Goal: Task Accomplishment & Management: Manage account settings

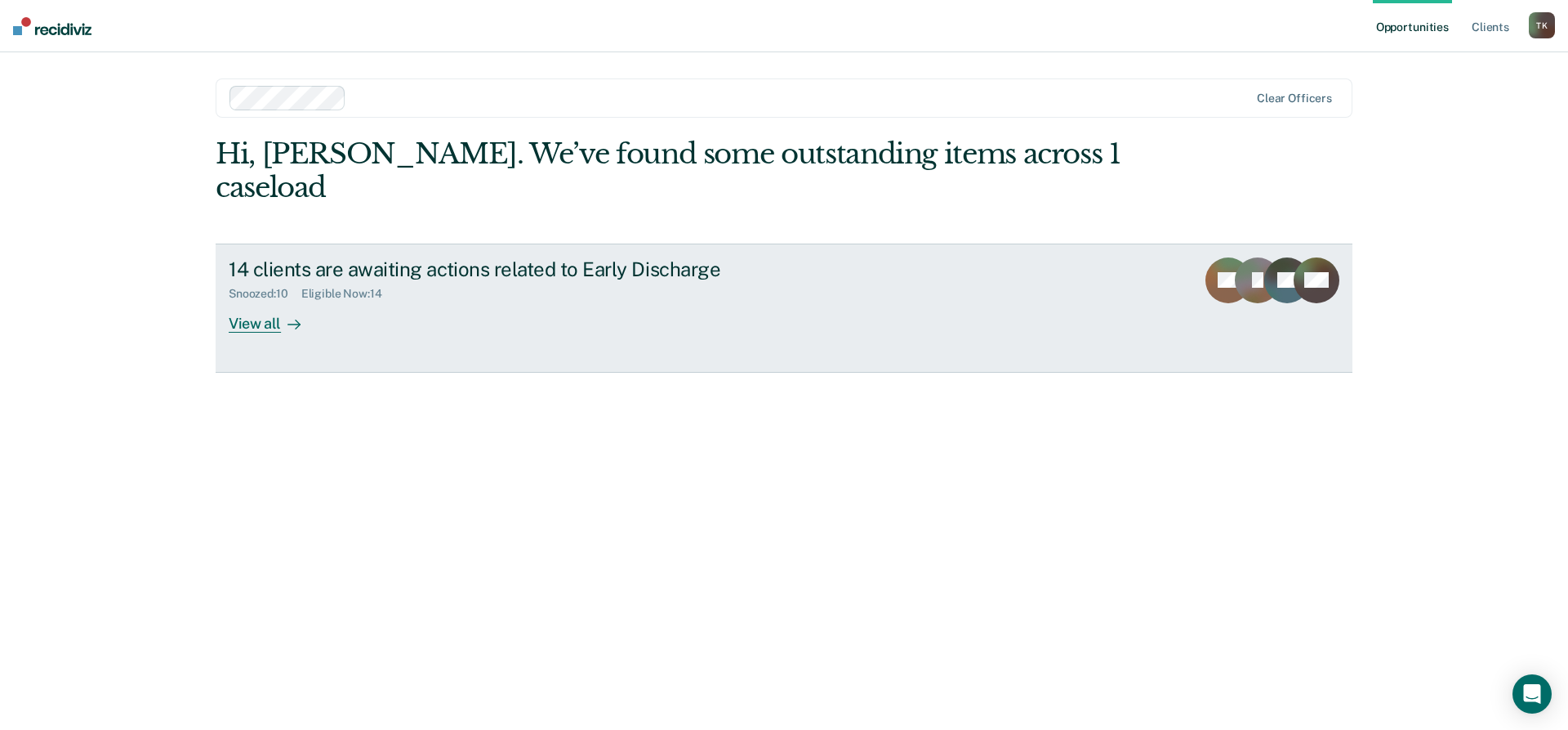
click at [261, 301] on div "View all" at bounding box center [274, 317] width 91 height 32
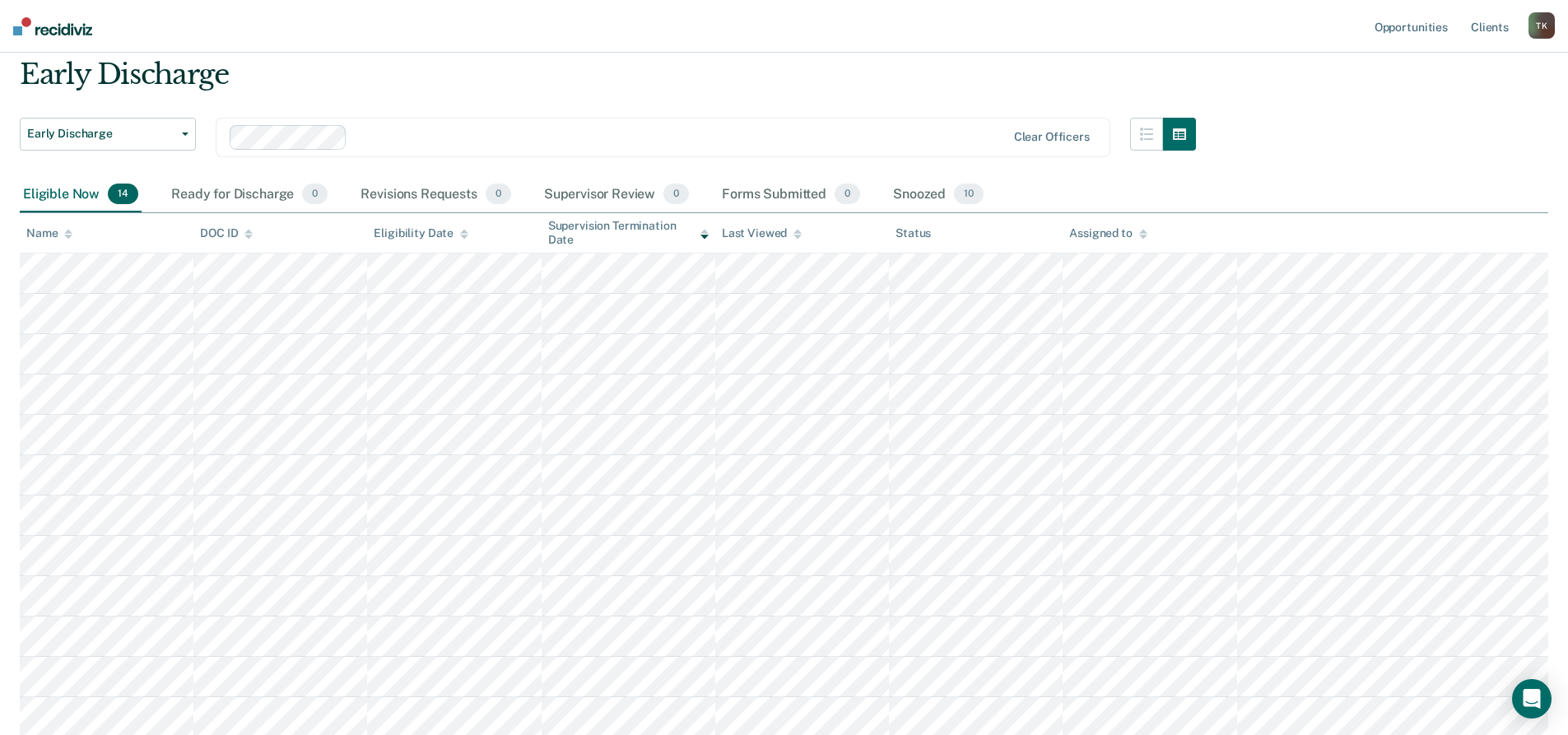
scroll to position [83, 0]
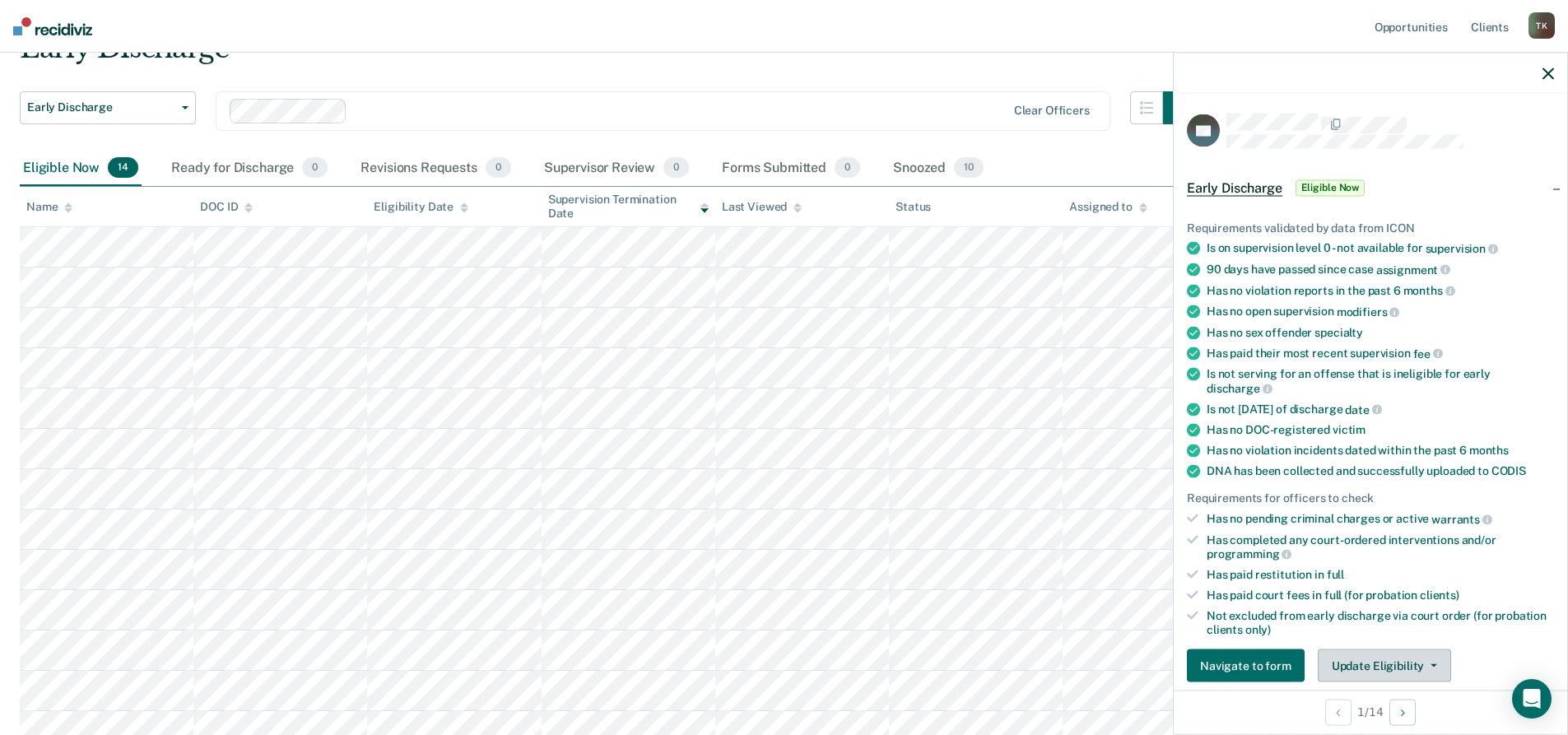
click at [1432, 660] on button "Update Eligibility" at bounding box center [1384, 665] width 134 height 33
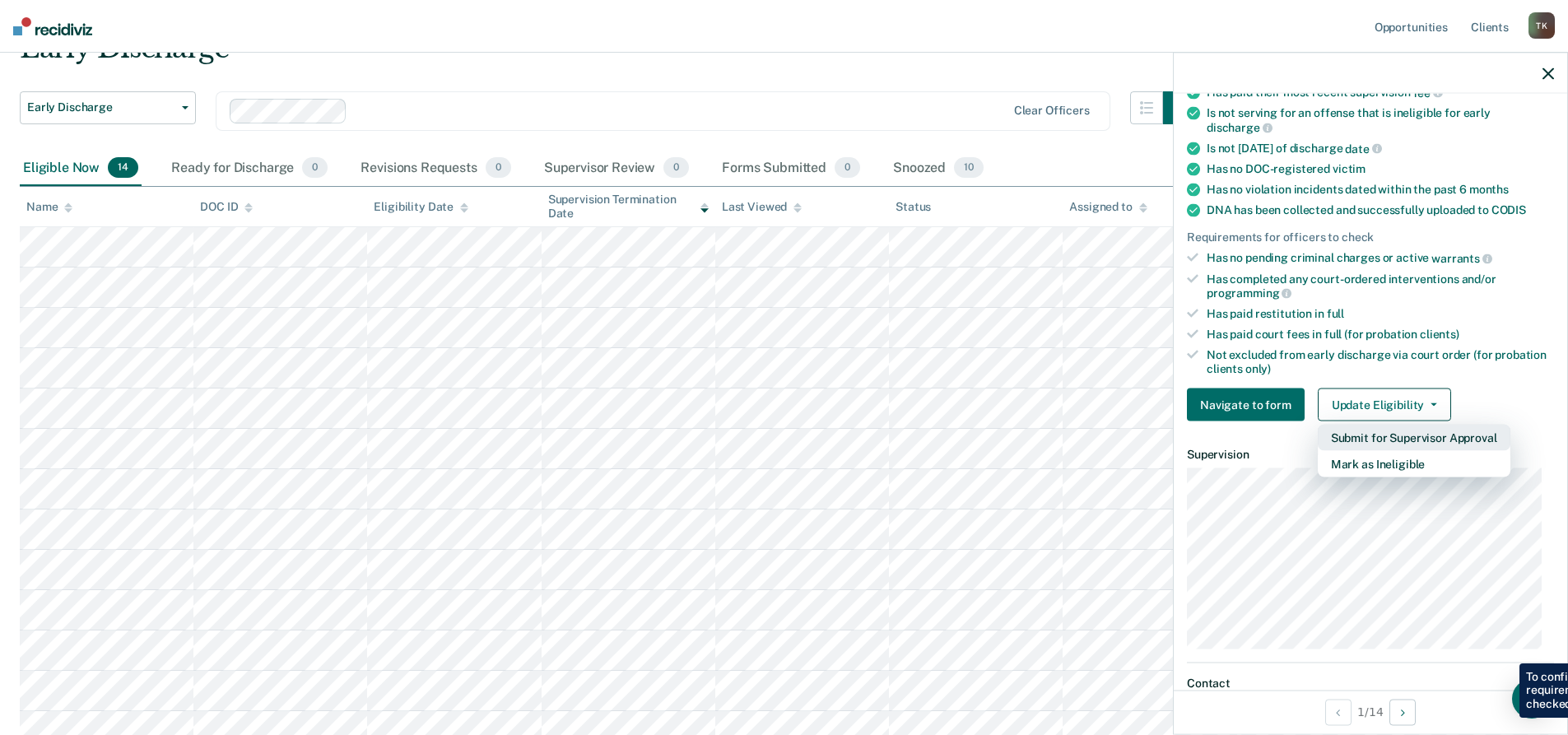
scroll to position [267, 0]
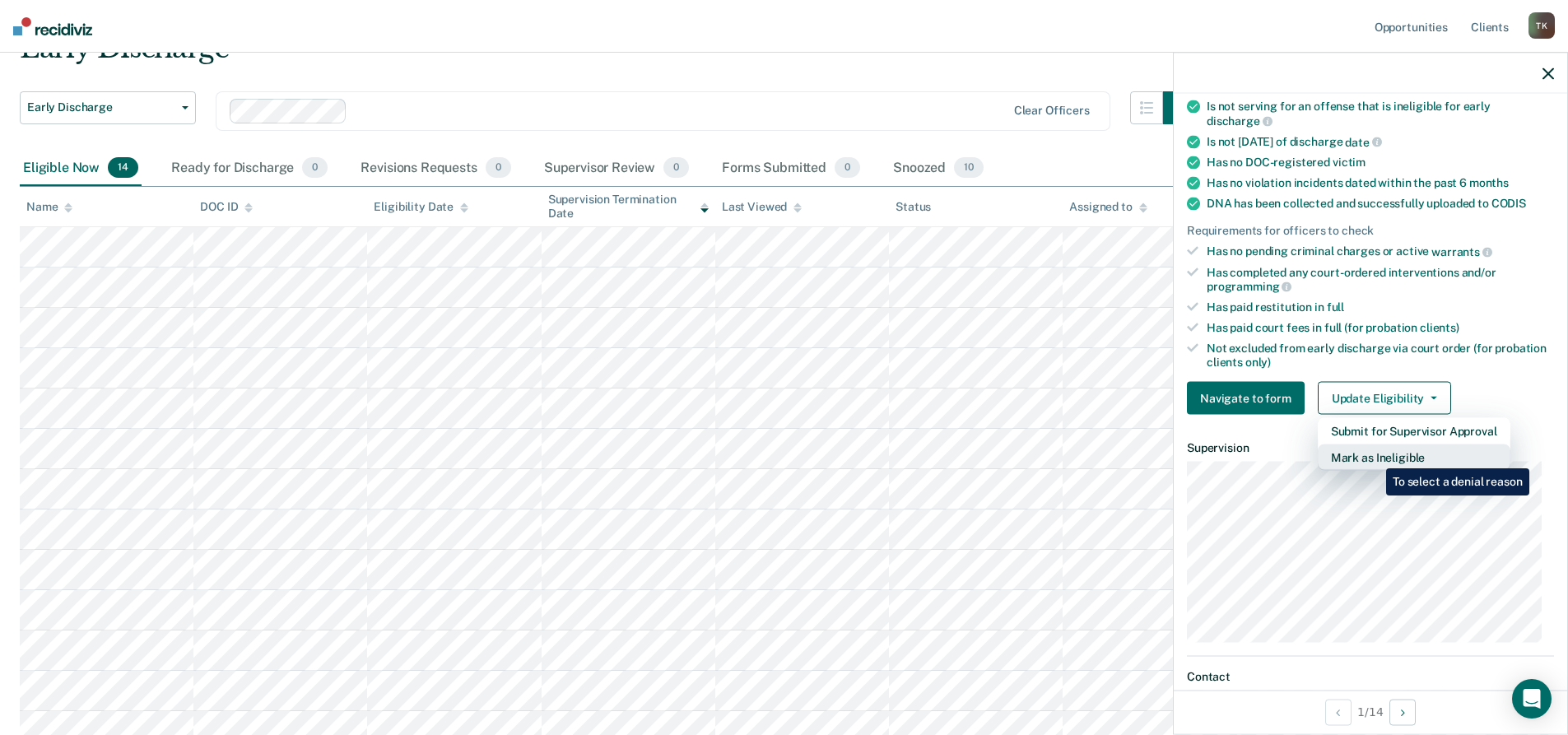
click at [1373, 456] on button "Mark as Ineligible" at bounding box center [1414, 457] width 192 height 26
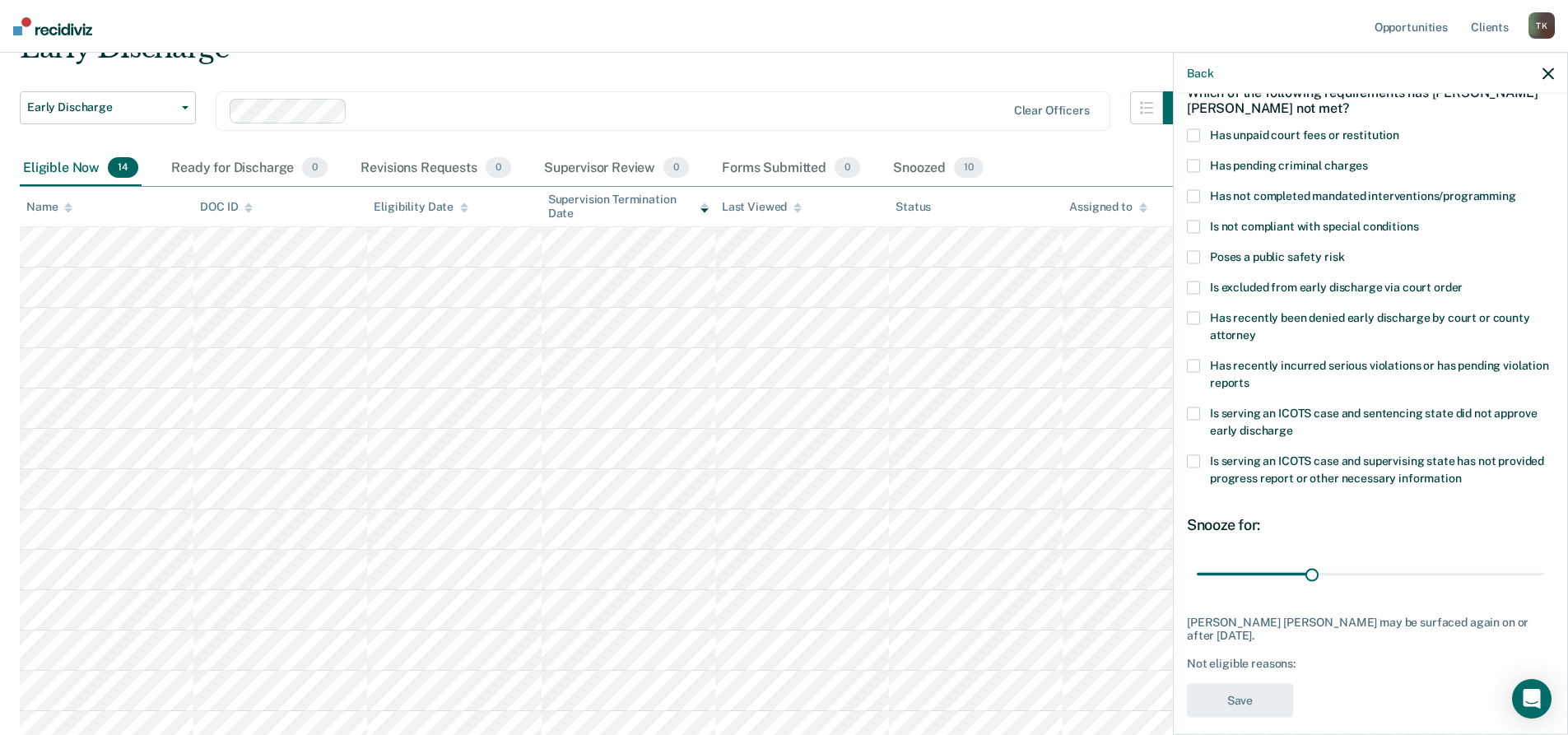
click at [1191, 130] on span at bounding box center [1193, 135] width 13 height 13
drag, startPoint x: 1309, startPoint y: 568, endPoint x: 1418, endPoint y: 573, distance: 109.1
type input "60"
click at [1418, 573] on input "range" at bounding box center [1370, 574] width 347 height 29
click at [1269, 684] on button "Save" at bounding box center [1240, 700] width 106 height 34
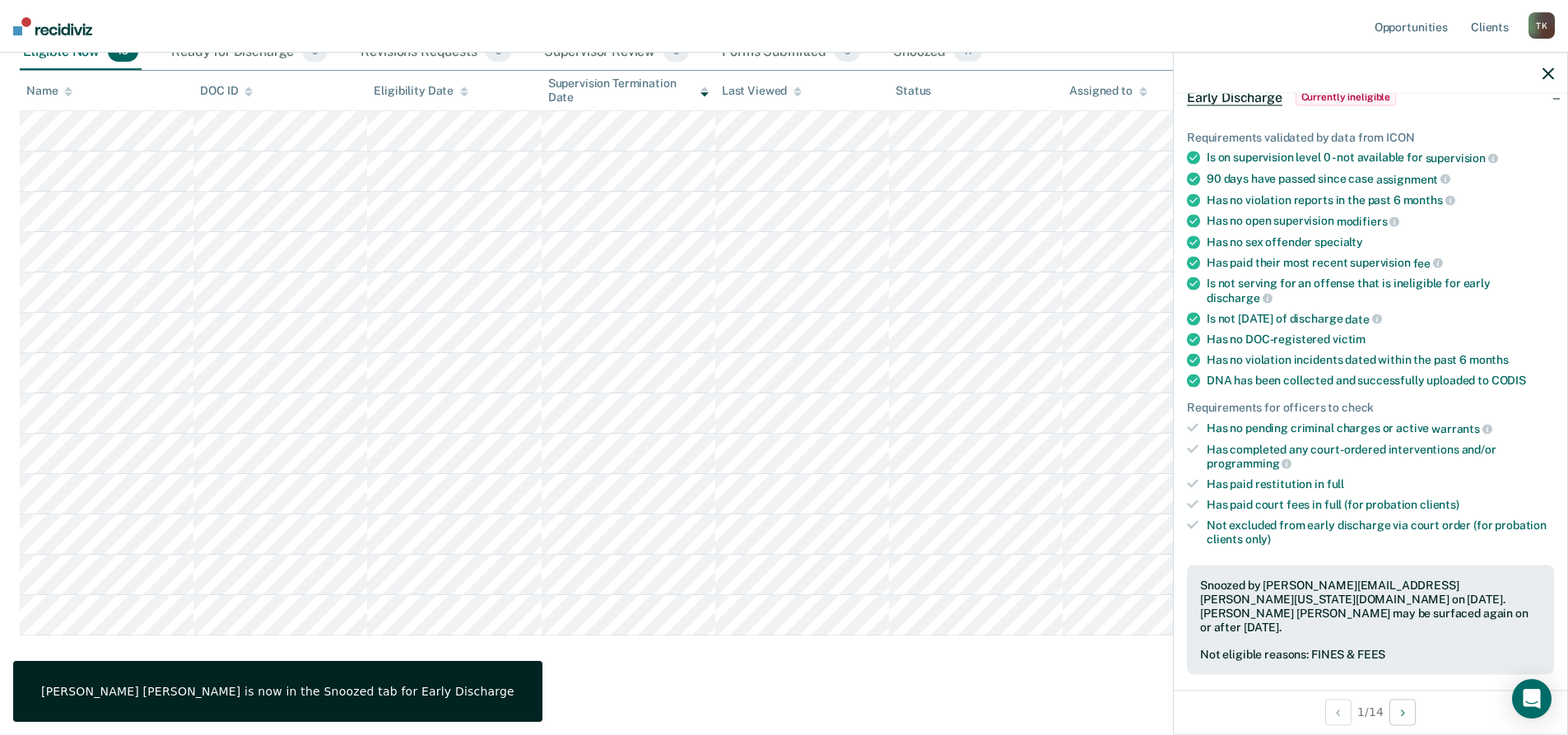
scroll to position [217, 0]
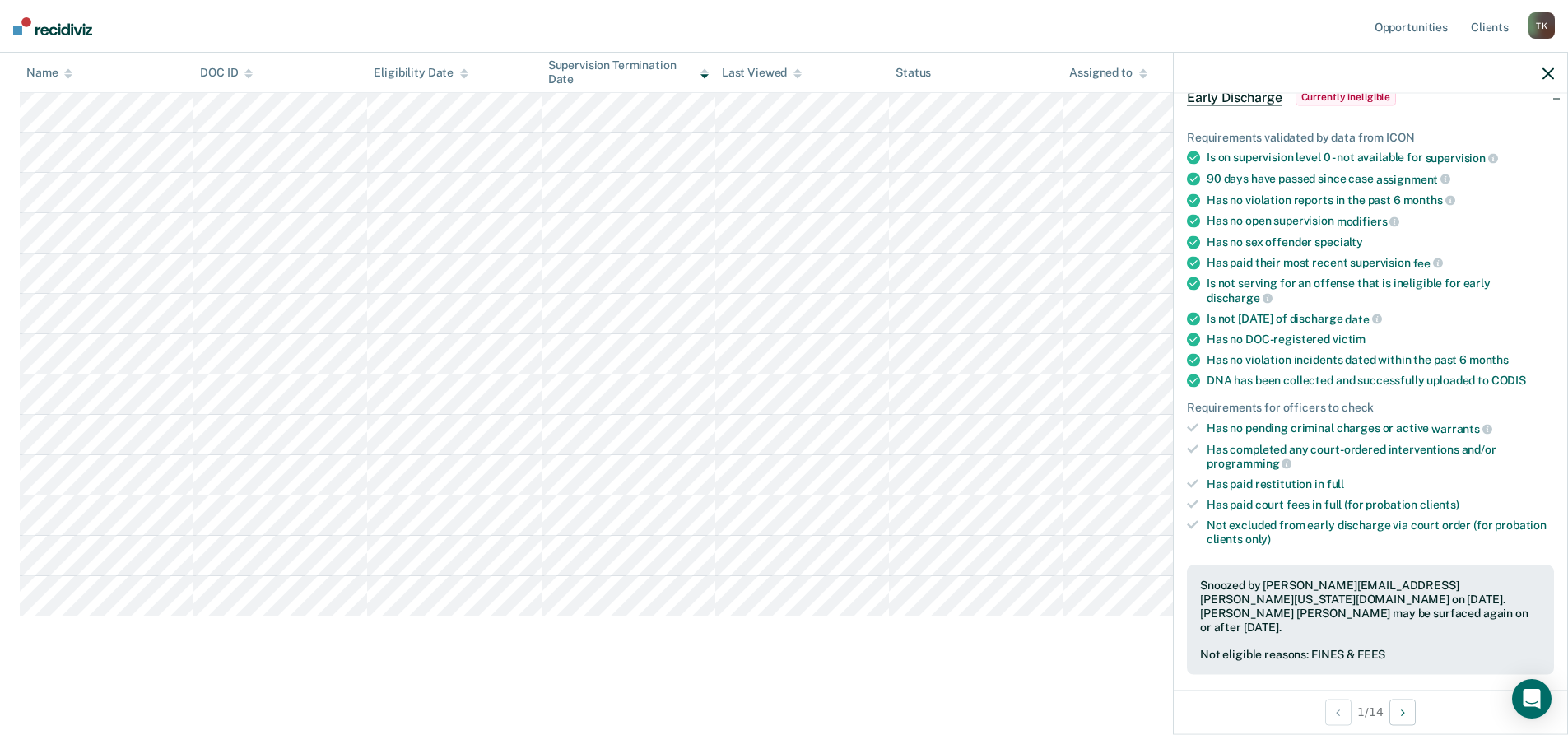
click at [1549, 68] on icon "button" at bounding box center [1548, 73] width 12 height 12
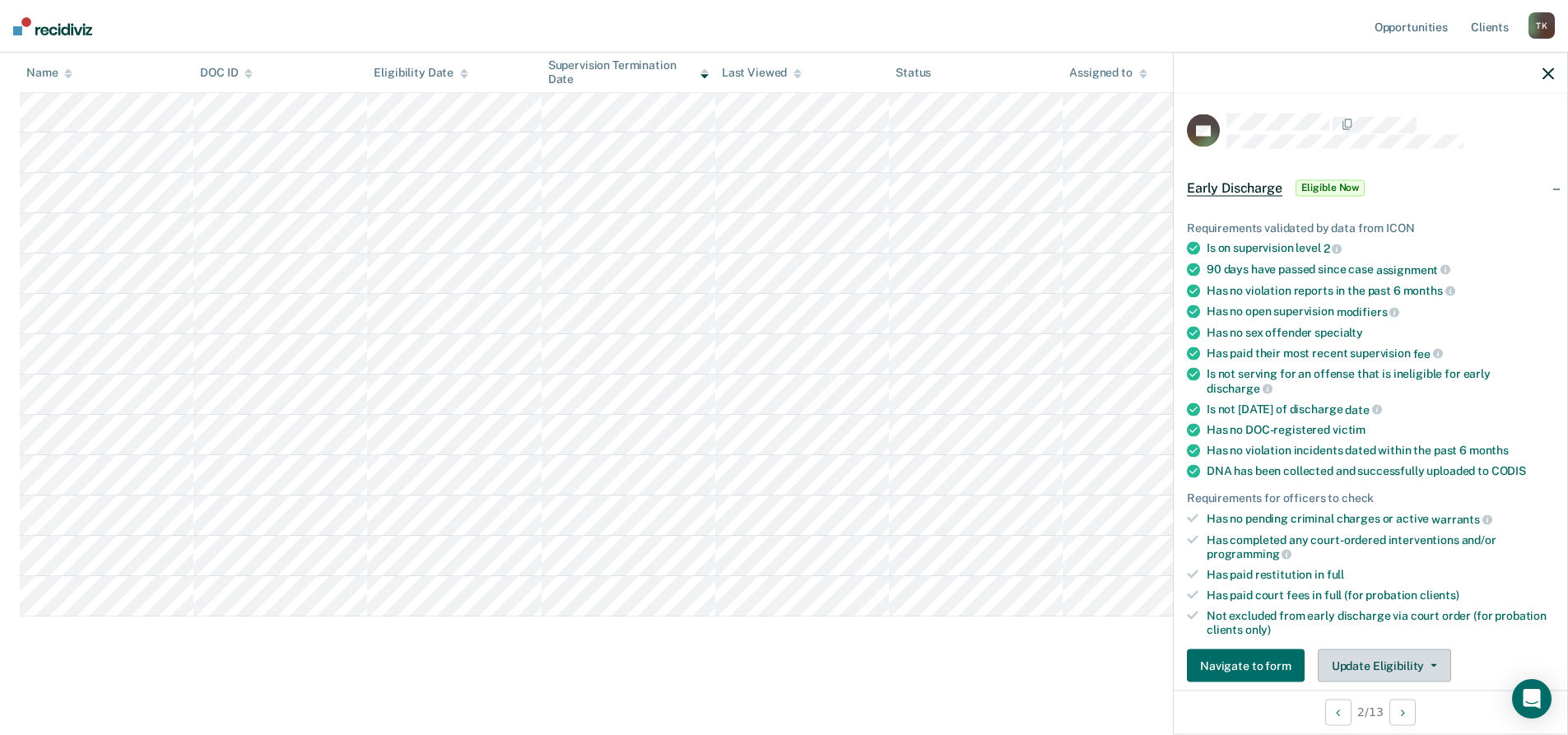
click at [1424, 658] on button "Update Eligibility" at bounding box center [1384, 665] width 134 height 33
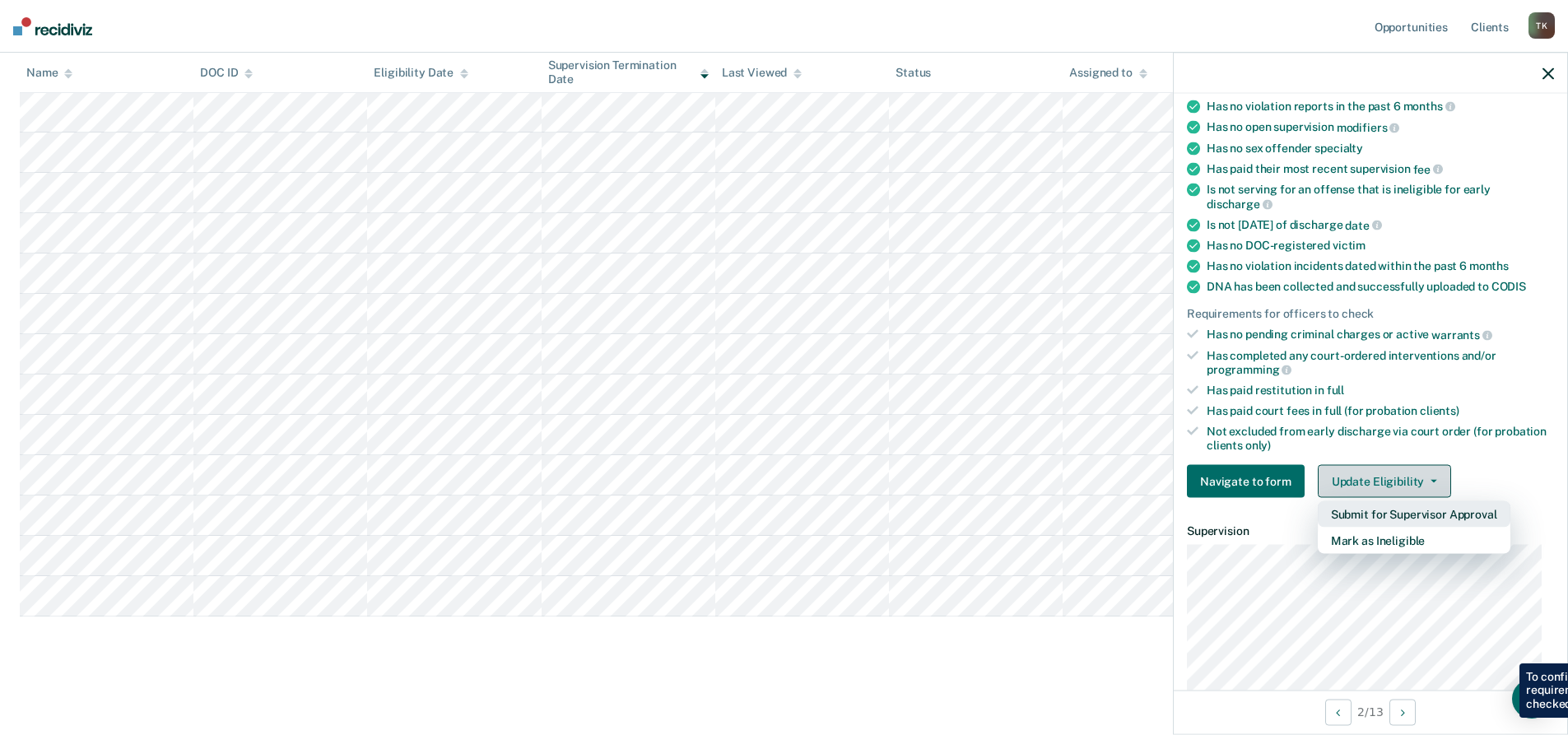
scroll to position [185, 0]
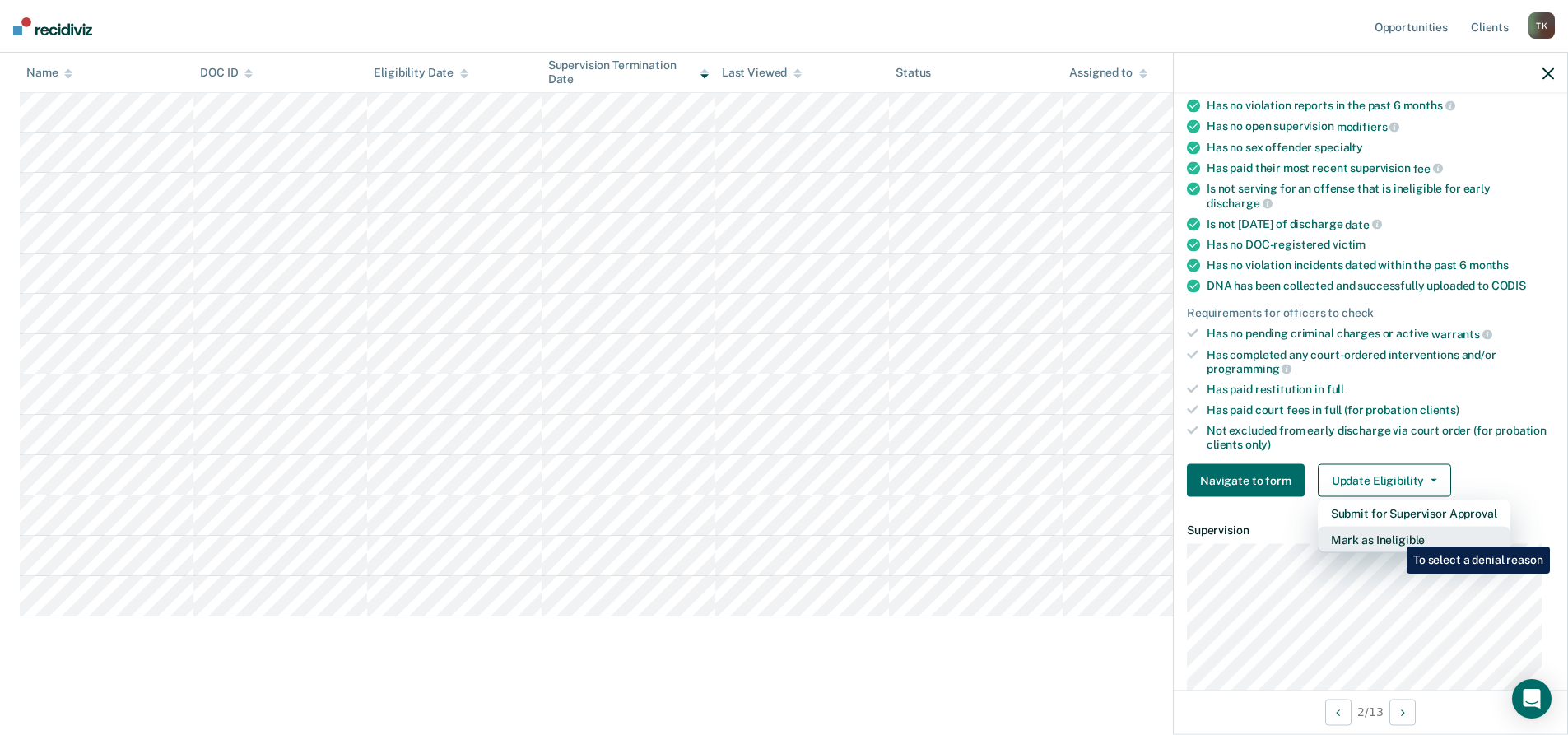
click at [1394, 534] on button "Mark as Ineligible" at bounding box center [1414, 539] width 192 height 26
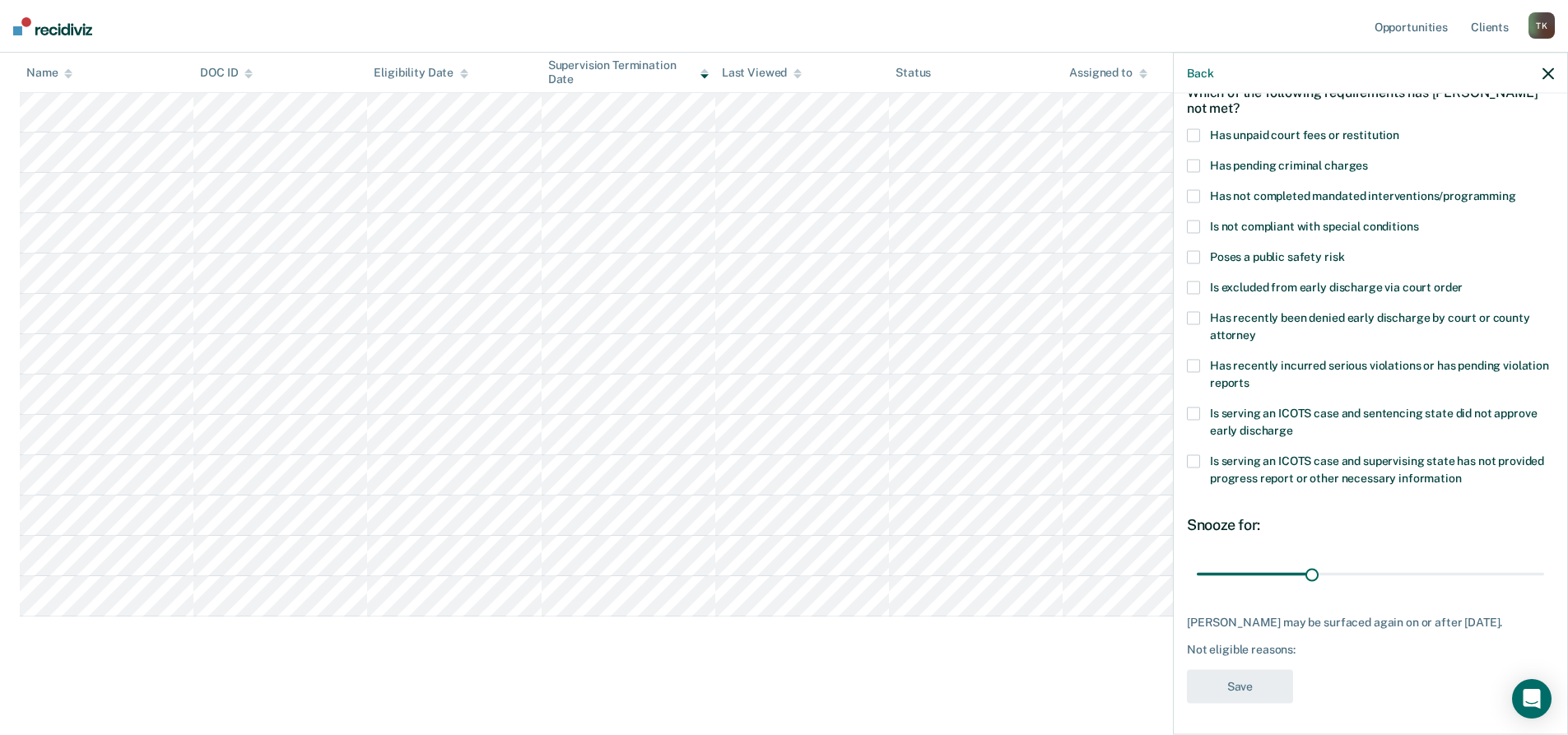
click at [1194, 132] on span at bounding box center [1193, 135] width 13 height 13
click at [1263, 686] on button "Save" at bounding box center [1240, 687] width 106 height 34
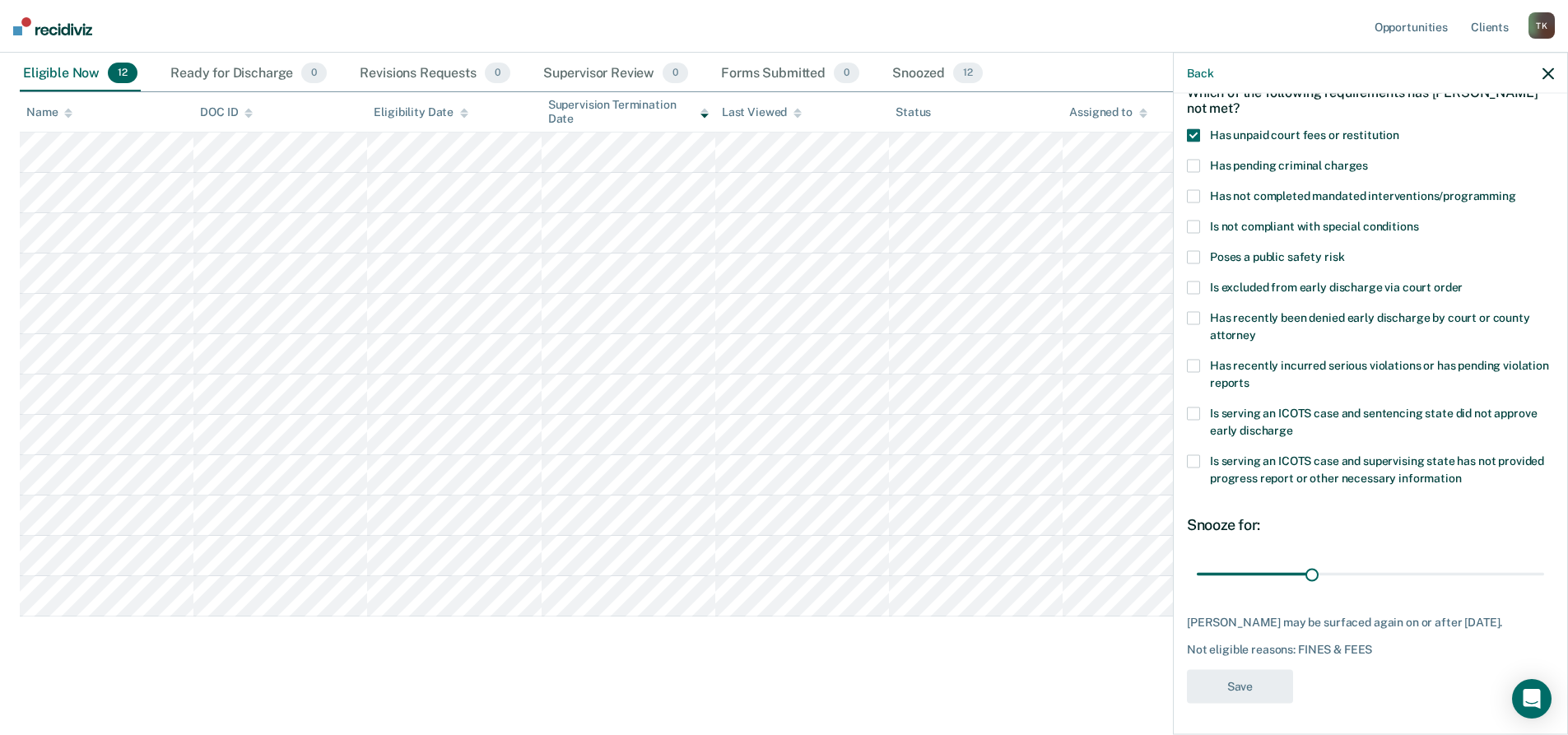
scroll to position [177, 0]
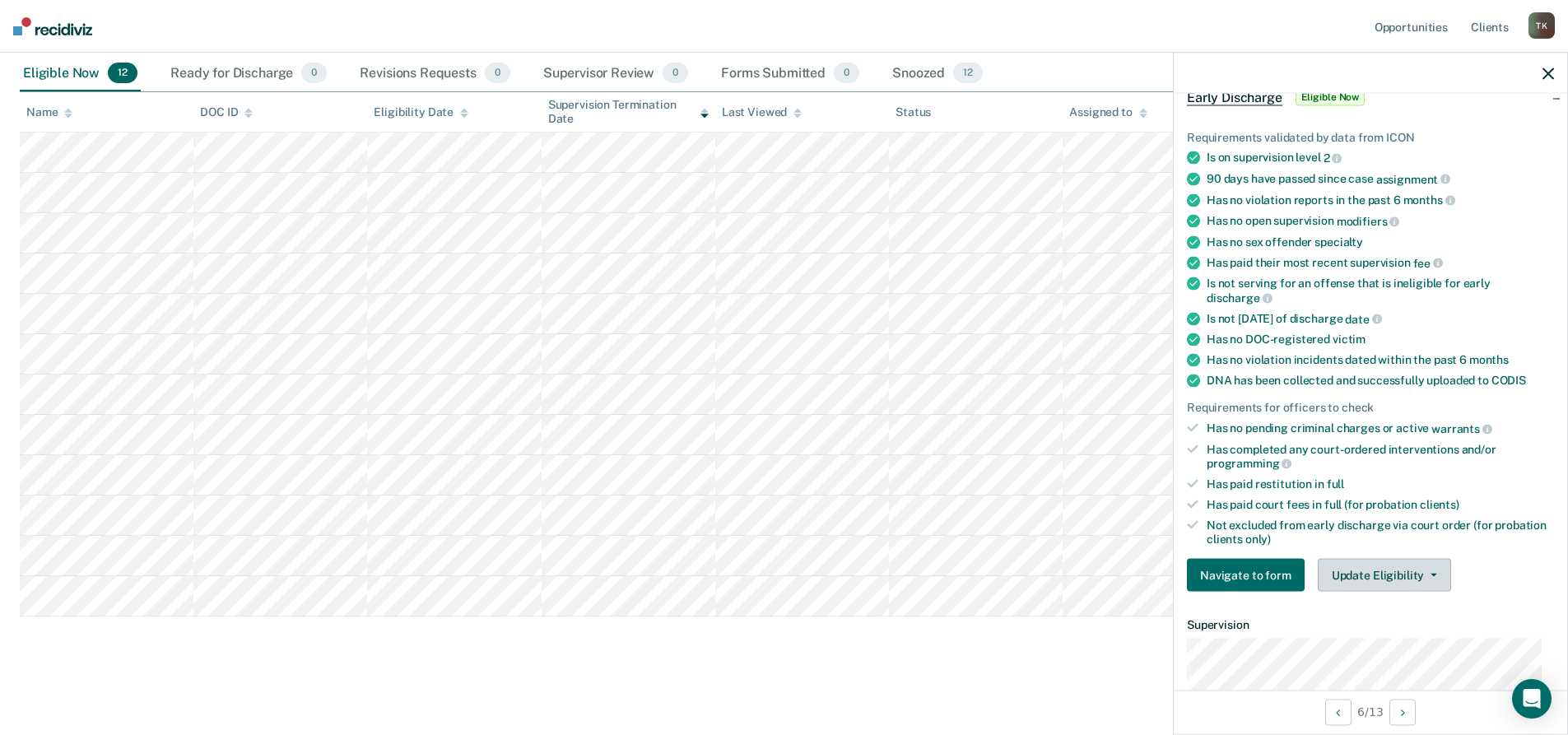
click at [1434, 576] on button "Update Eligibility" at bounding box center [1384, 575] width 134 height 33
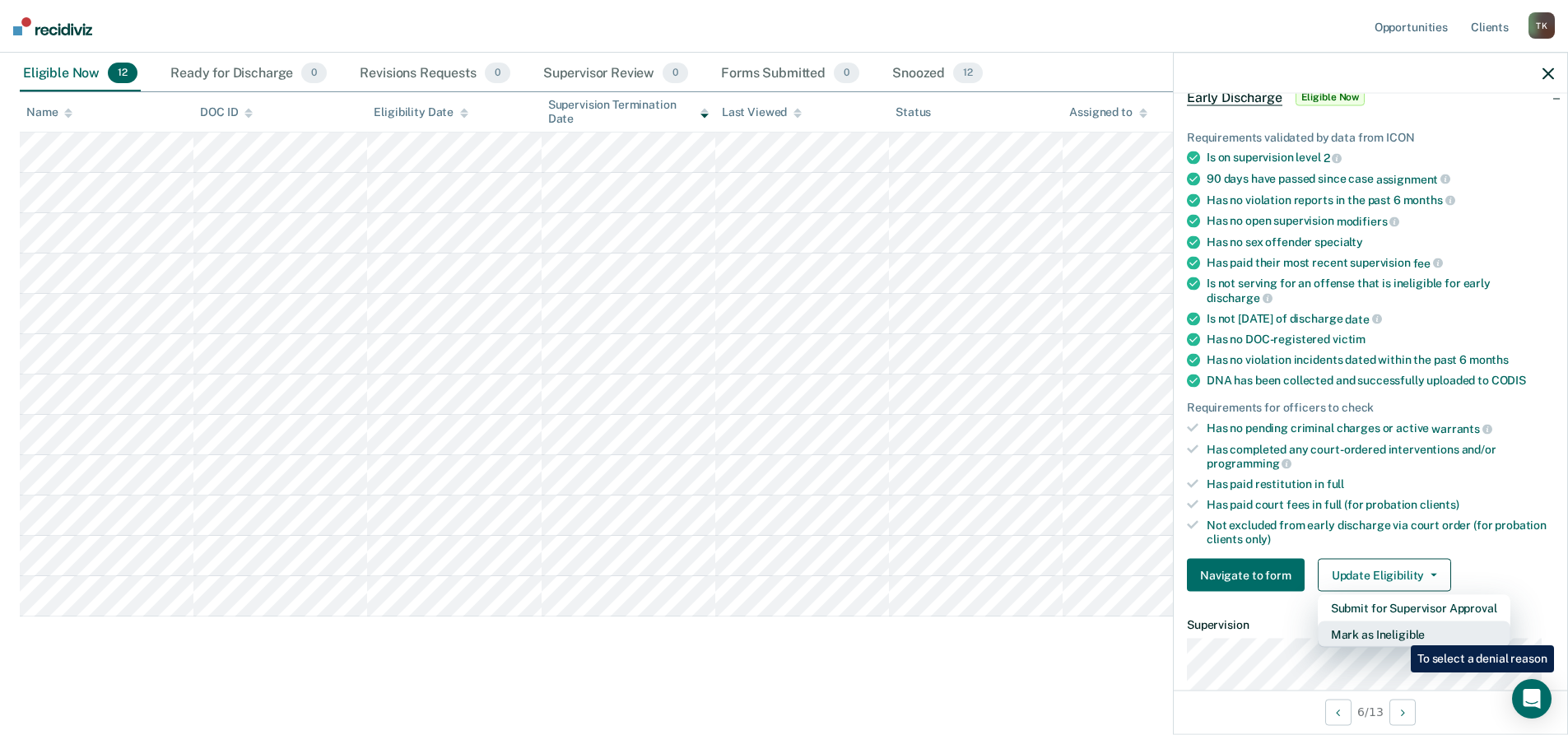
click at [1398, 633] on button "Mark as Ineligible" at bounding box center [1414, 634] width 192 height 26
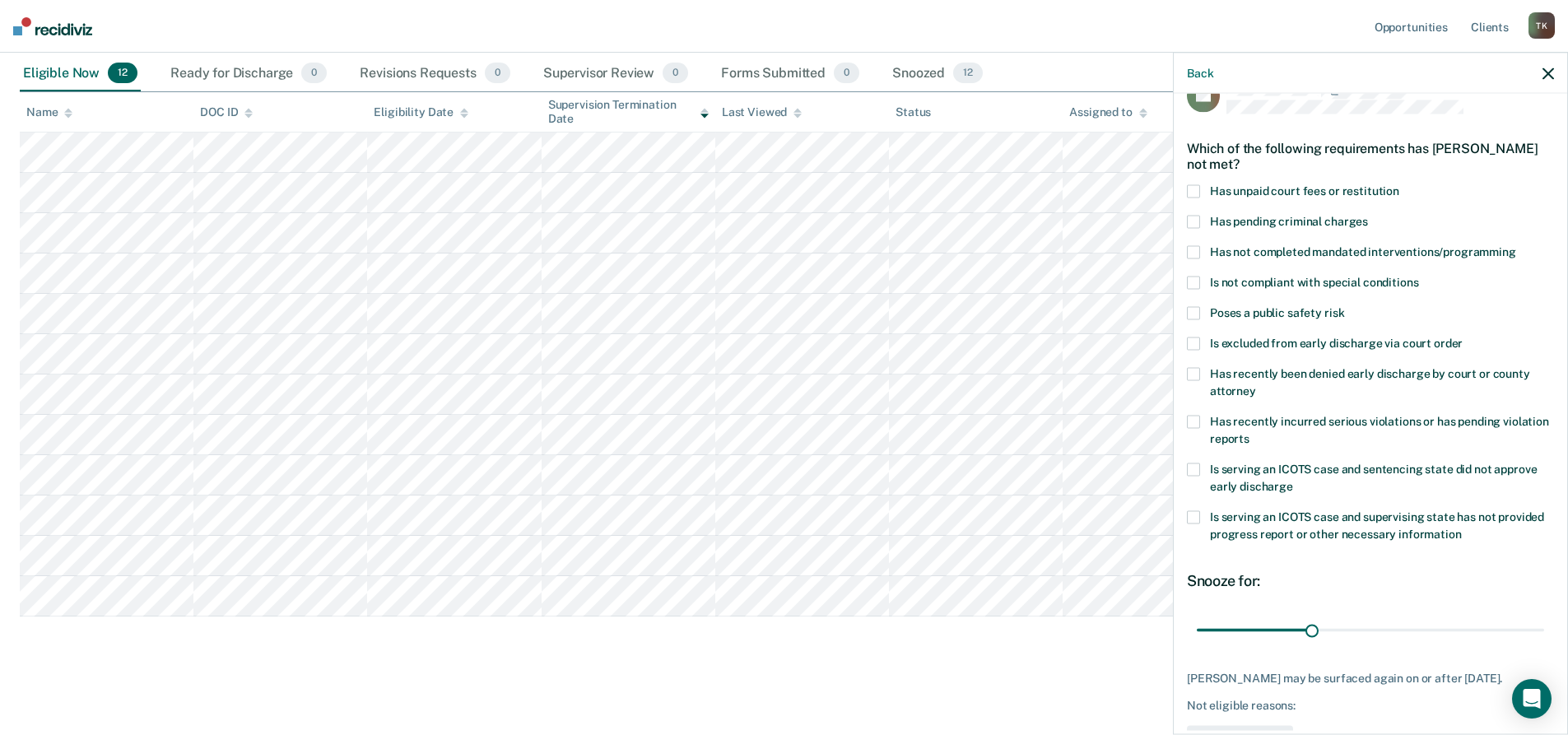
scroll to position [9, 0]
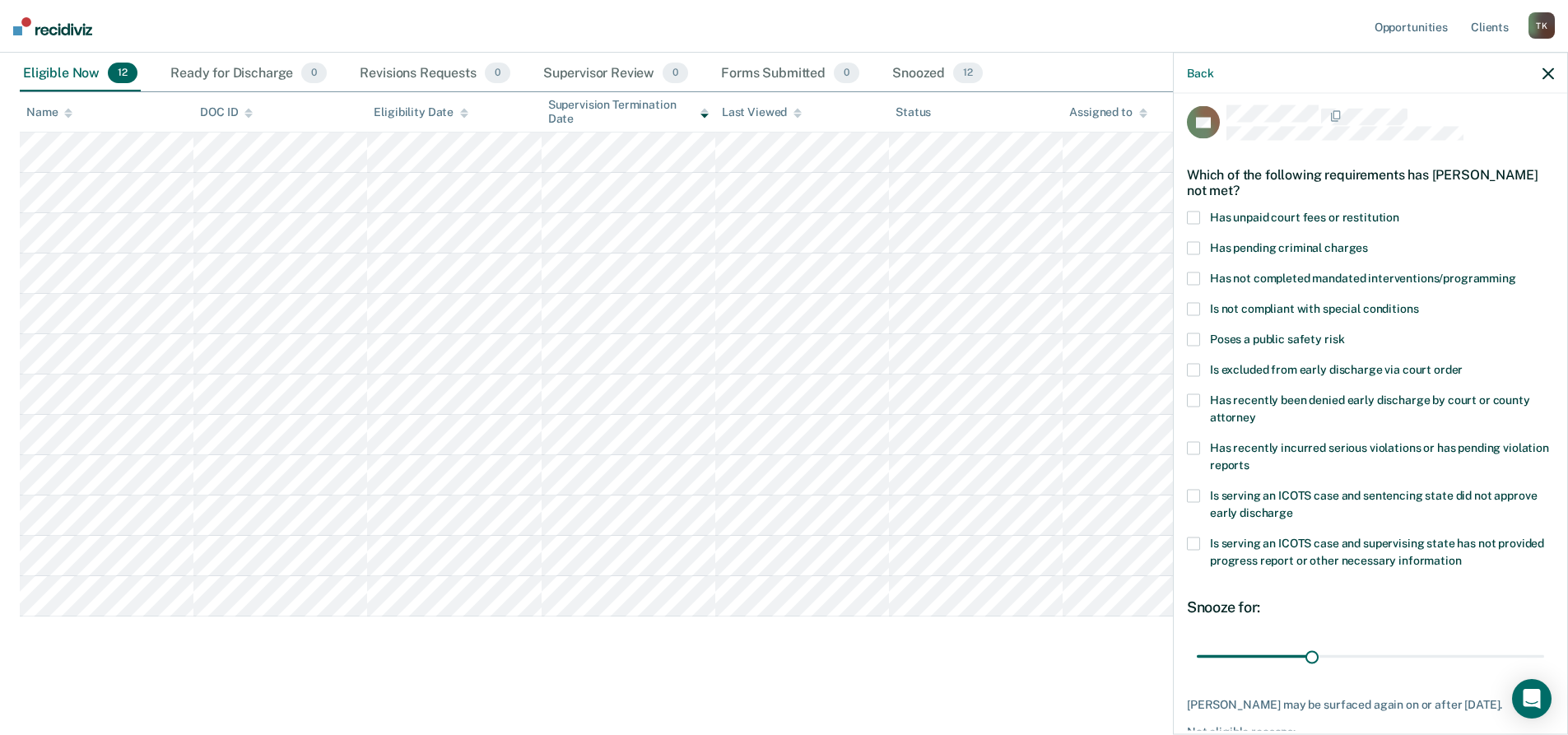
click at [1194, 275] on span at bounding box center [1193, 278] width 13 height 13
drag, startPoint x: 1308, startPoint y: 654, endPoint x: 1525, endPoint y: 656, distance: 217.0
type input "90"
click at [1525, 656] on input "range" at bounding box center [1370, 656] width 347 height 29
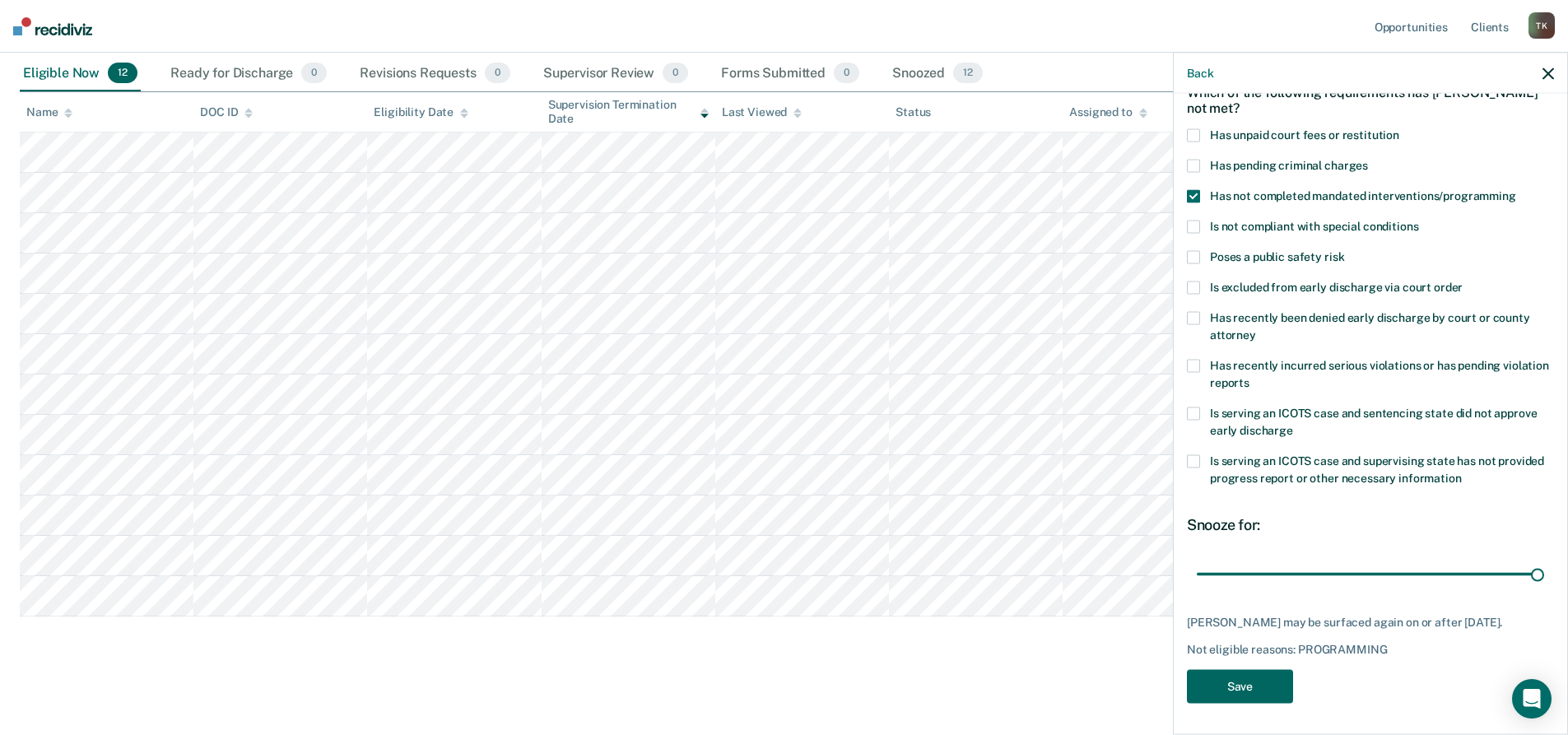
click at [1267, 683] on button "Save" at bounding box center [1240, 687] width 106 height 34
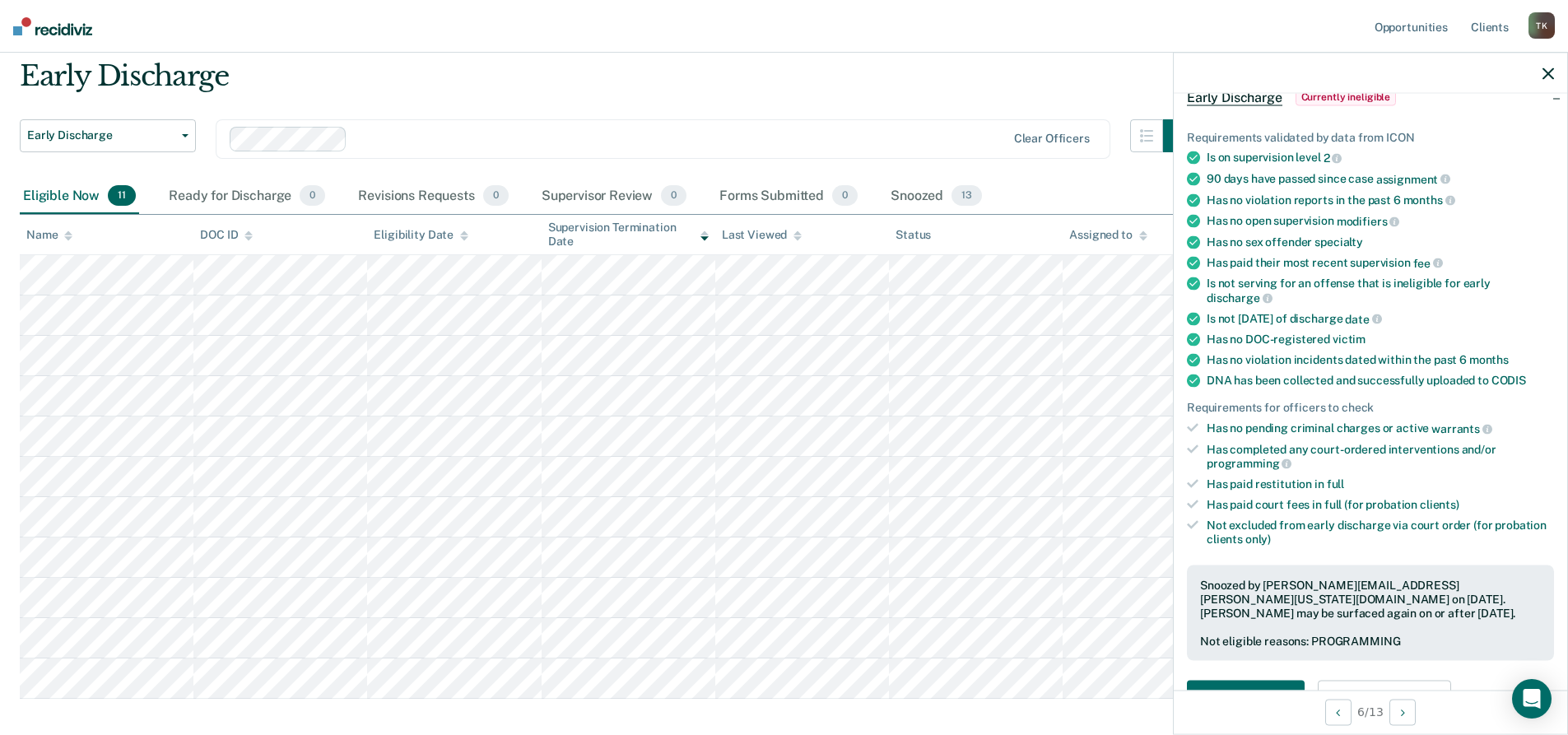
scroll to position [137, 0]
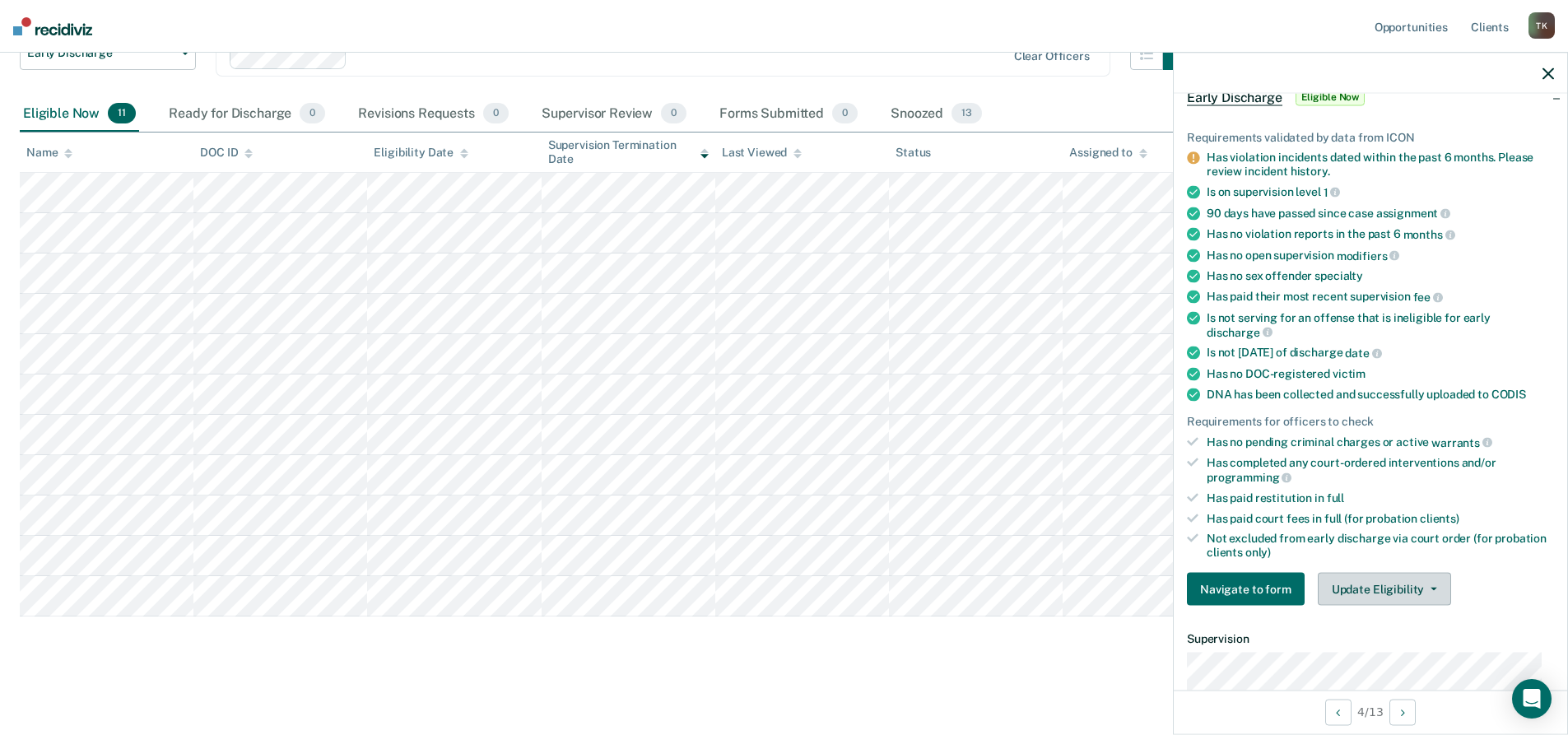
click at [1435, 587] on button "Update Eligibility" at bounding box center [1384, 589] width 134 height 33
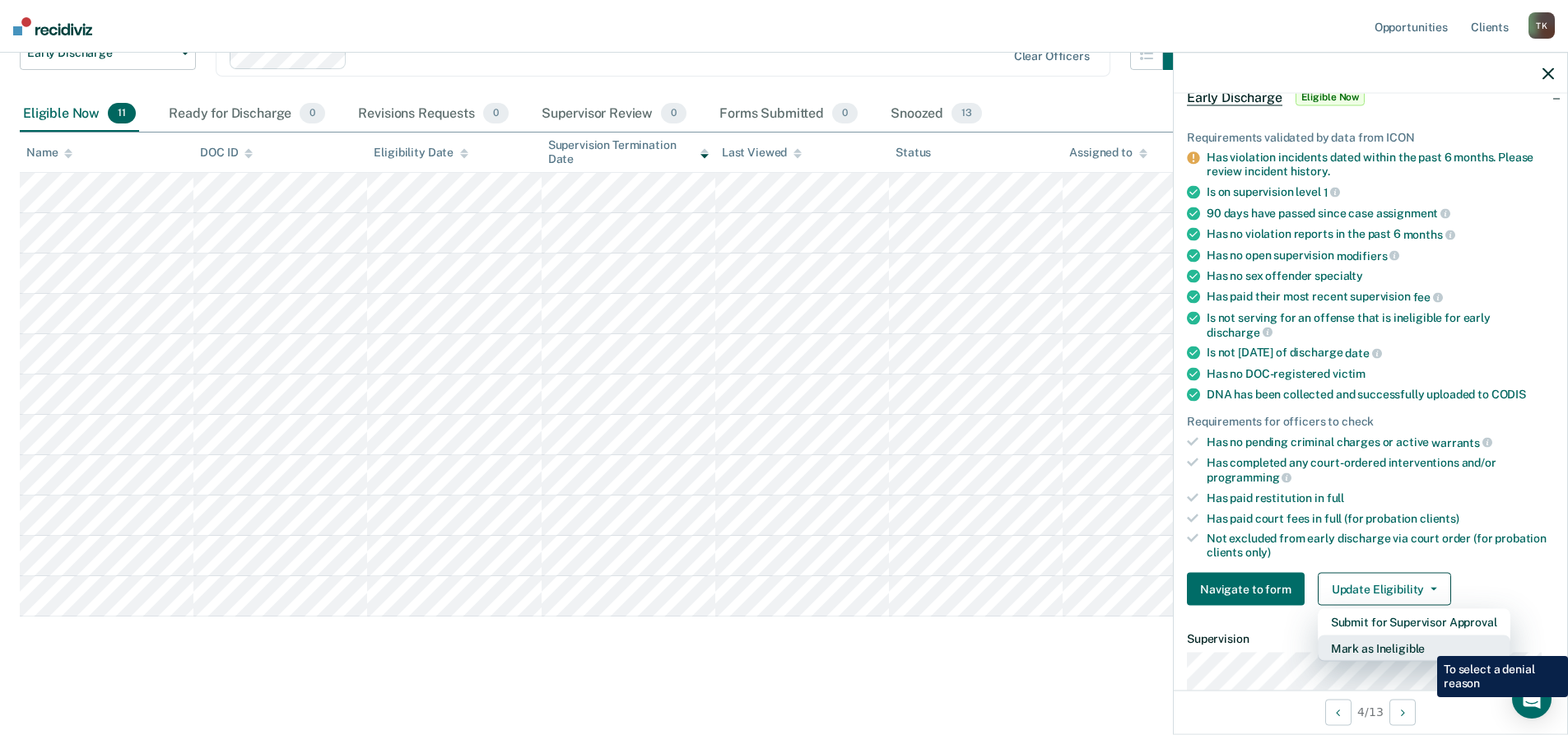
click at [1424, 643] on button "Mark as Ineligible" at bounding box center [1414, 648] width 192 height 26
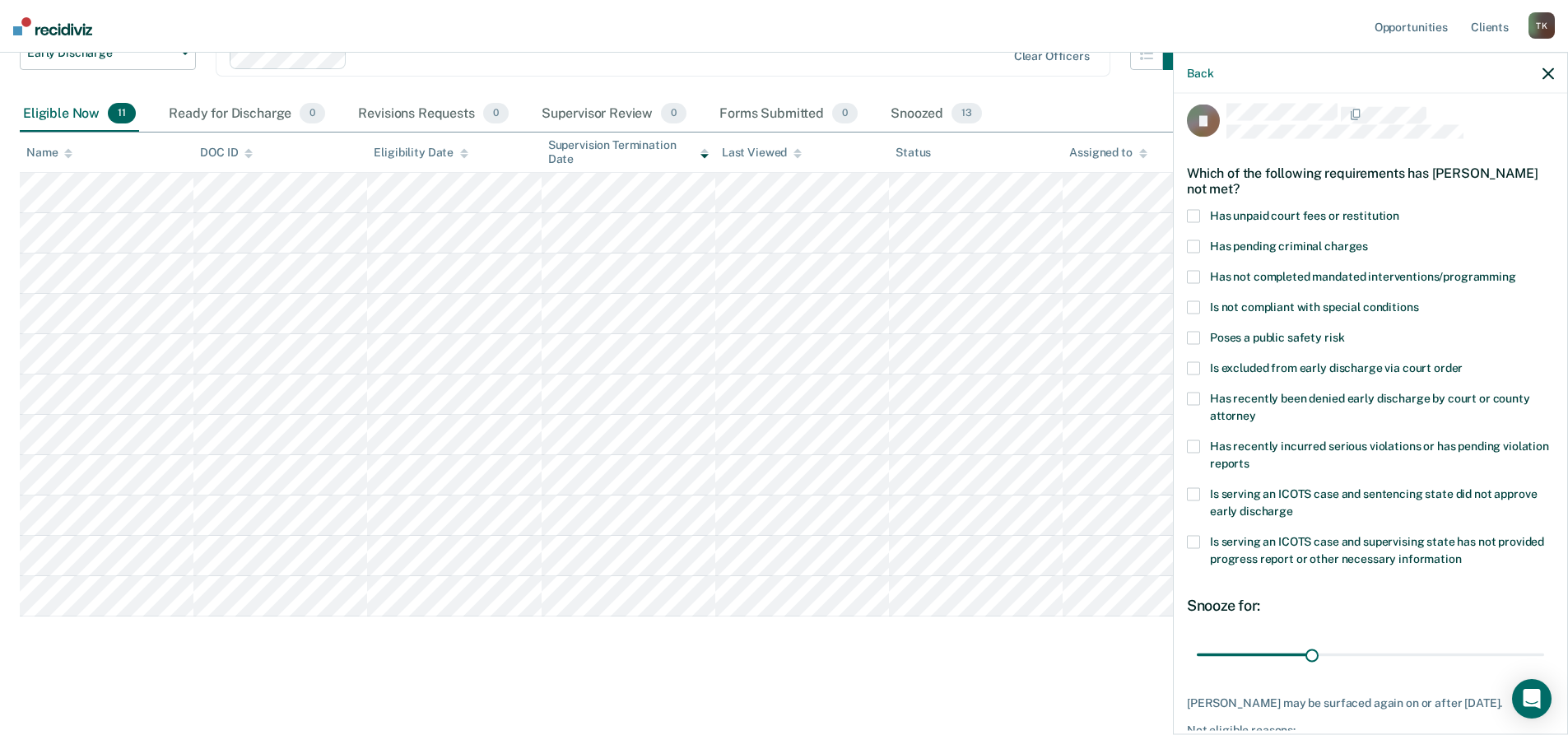
scroll to position [0, 0]
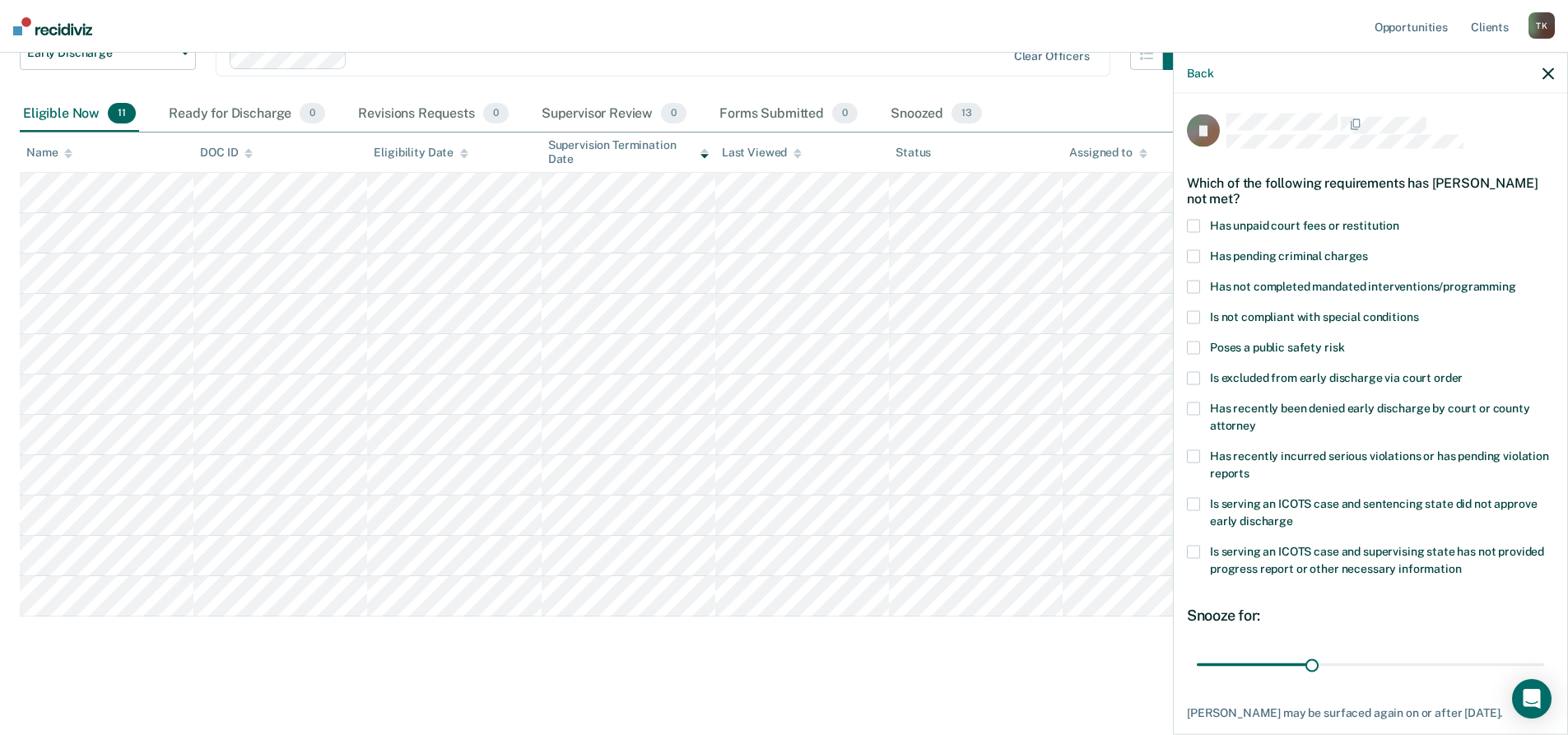
click at [1195, 223] on span at bounding box center [1193, 225] width 13 height 13
drag, startPoint x: 1309, startPoint y: 664, endPoint x: 1417, endPoint y: 664, distance: 108.0
type input "60"
click at [1417, 664] on input "range" at bounding box center [1370, 664] width 347 height 29
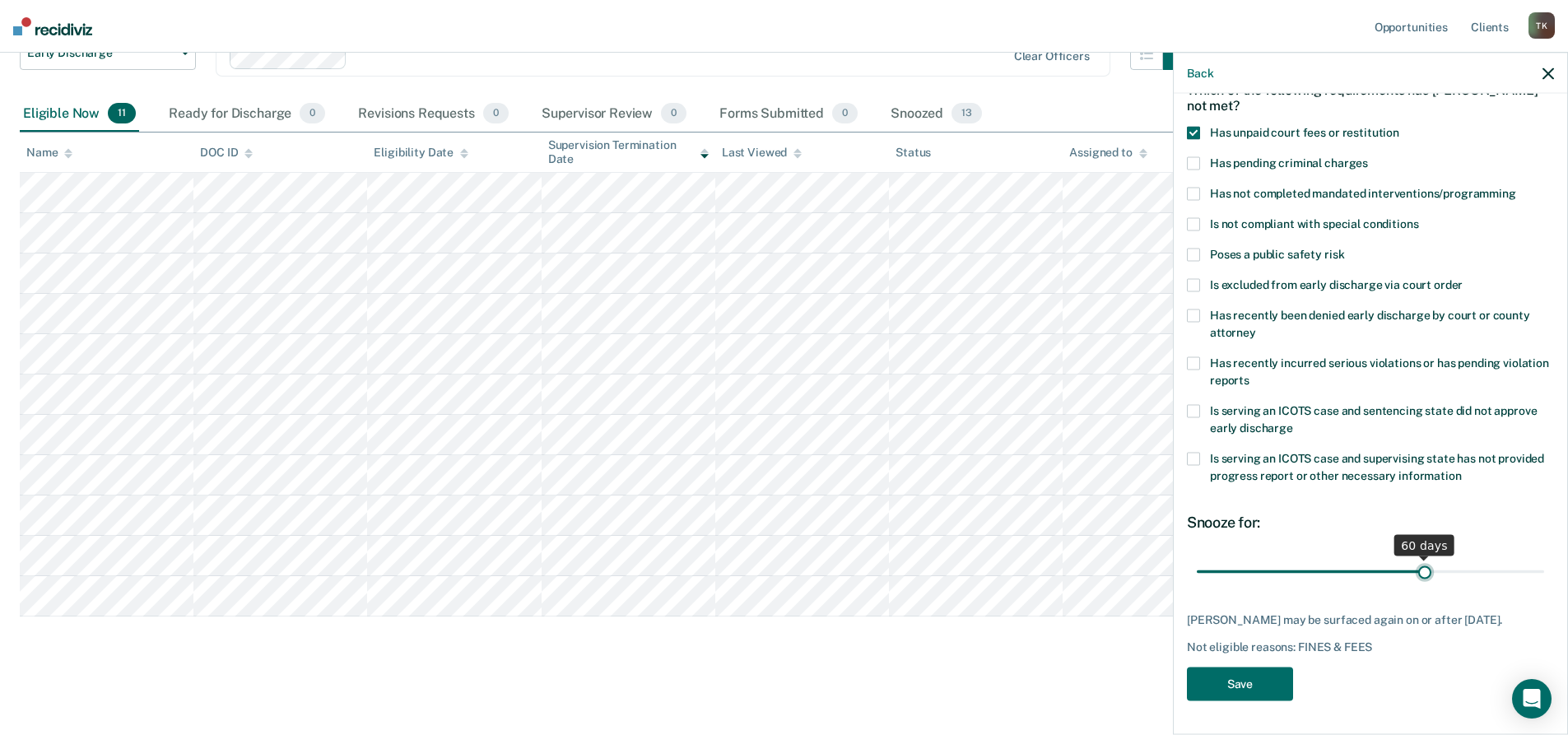
scroll to position [105, 0]
click at [1262, 677] on button "Save" at bounding box center [1240, 684] width 106 height 34
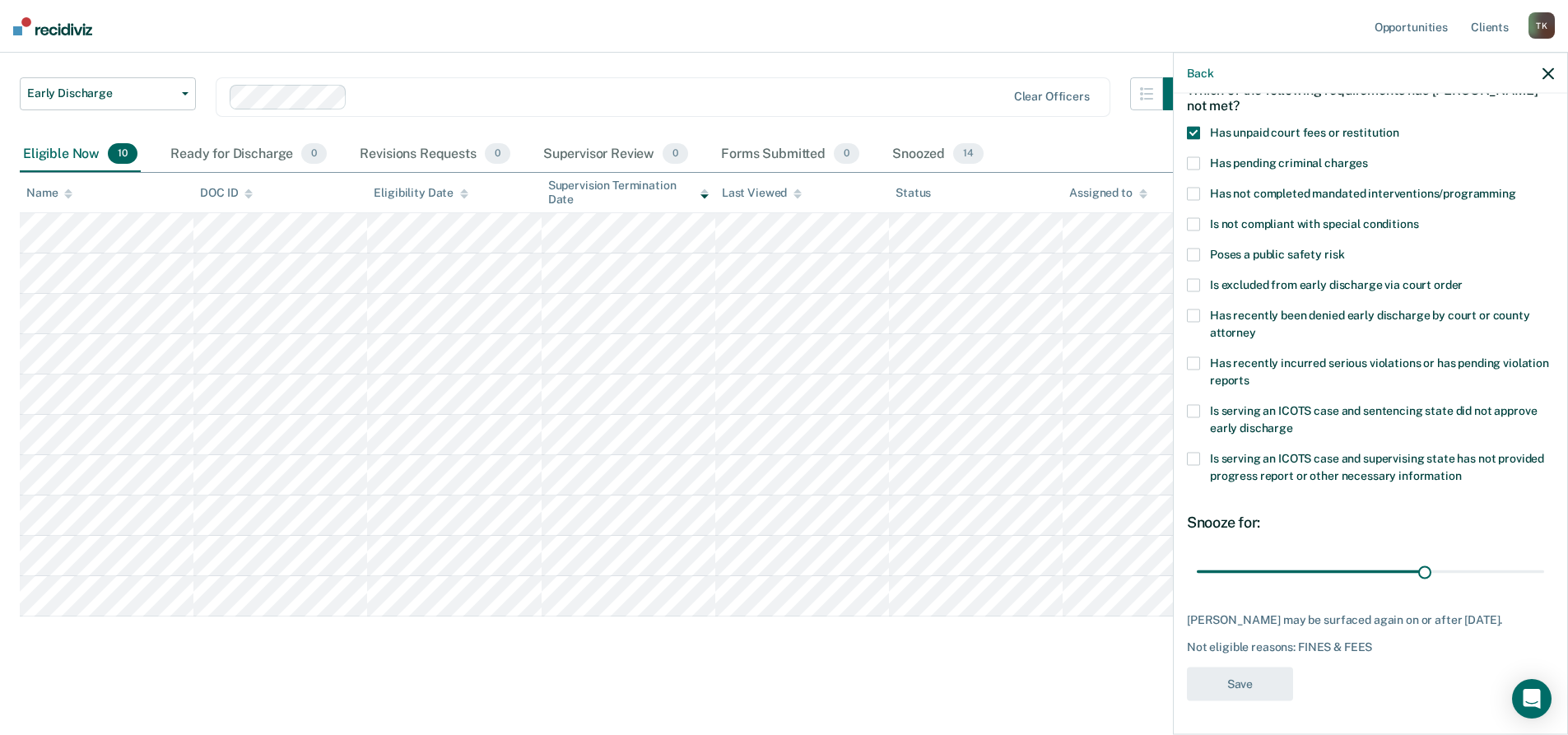
scroll to position [96, 0]
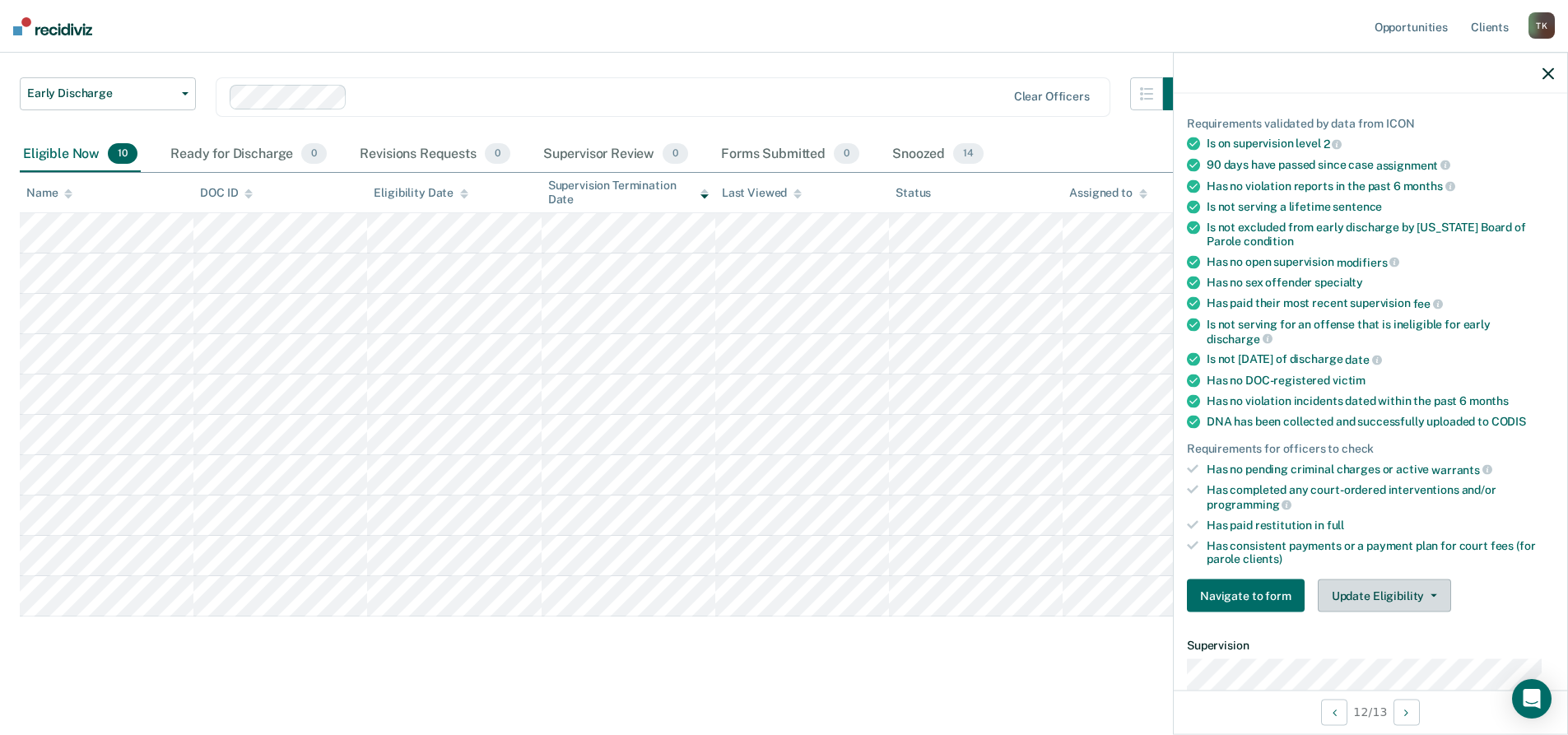
click at [1432, 592] on button "Update Eligibility" at bounding box center [1384, 595] width 134 height 33
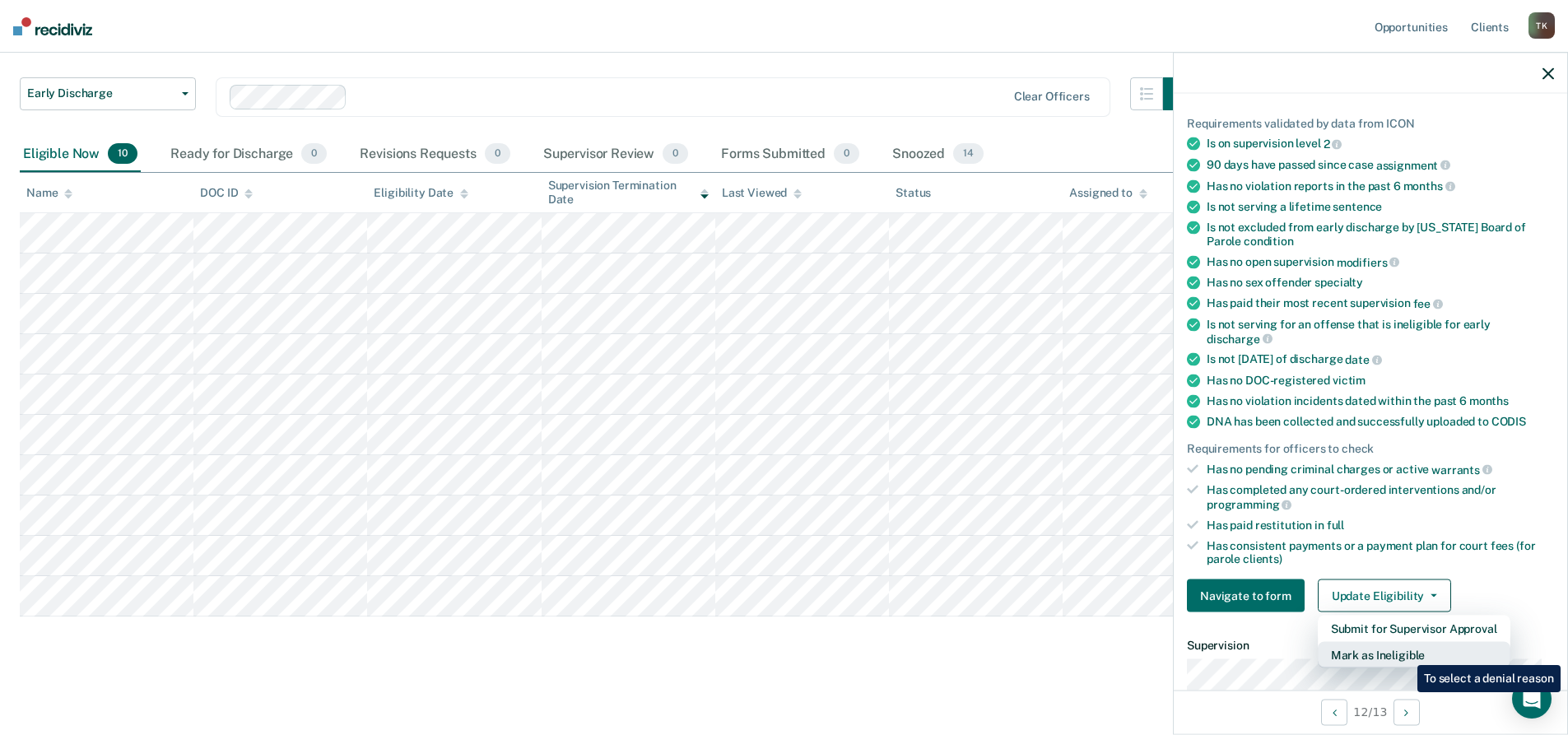
click at [1405, 652] on button "Mark as Ineligible" at bounding box center [1414, 654] width 192 height 26
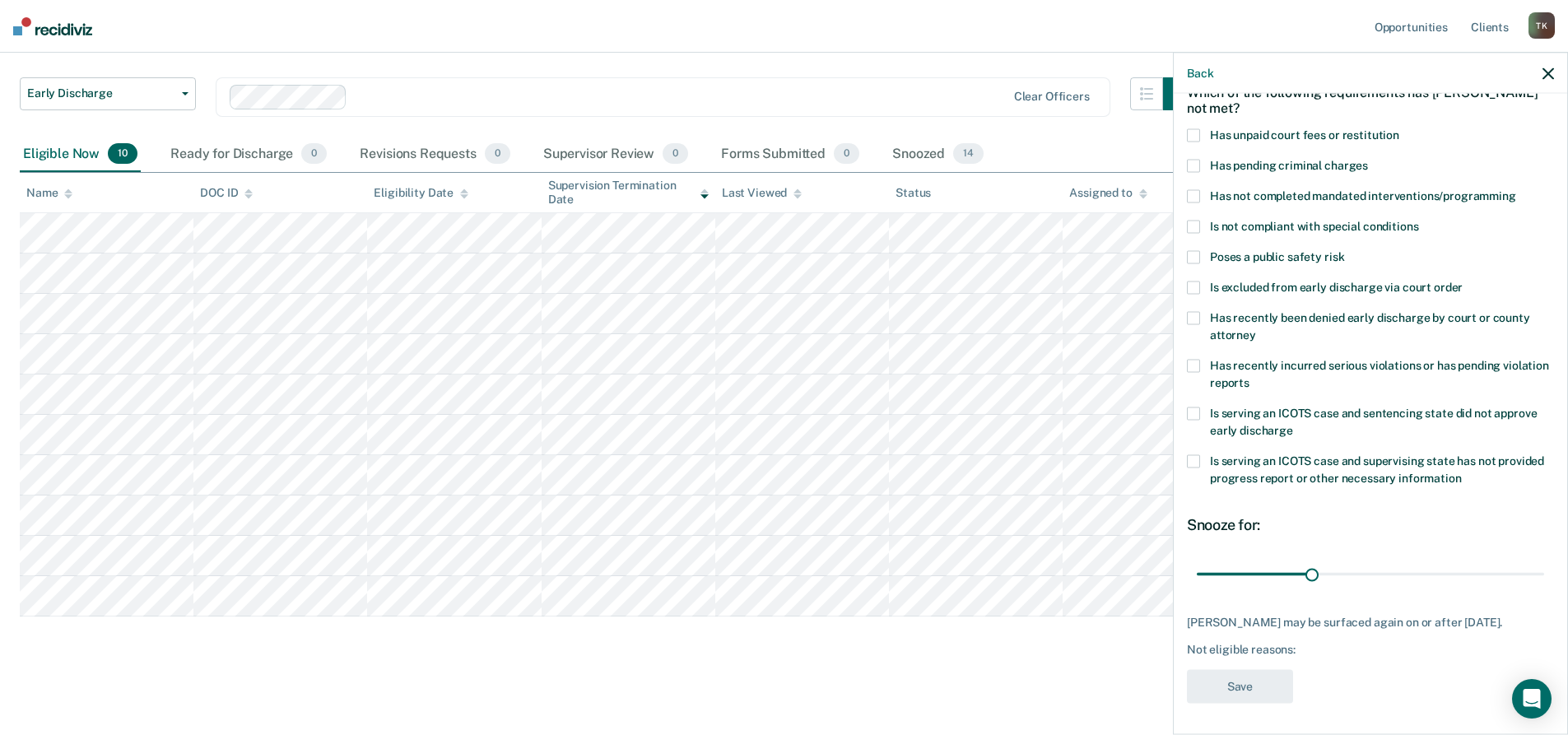
click at [1194, 134] on span at bounding box center [1193, 135] width 13 height 13
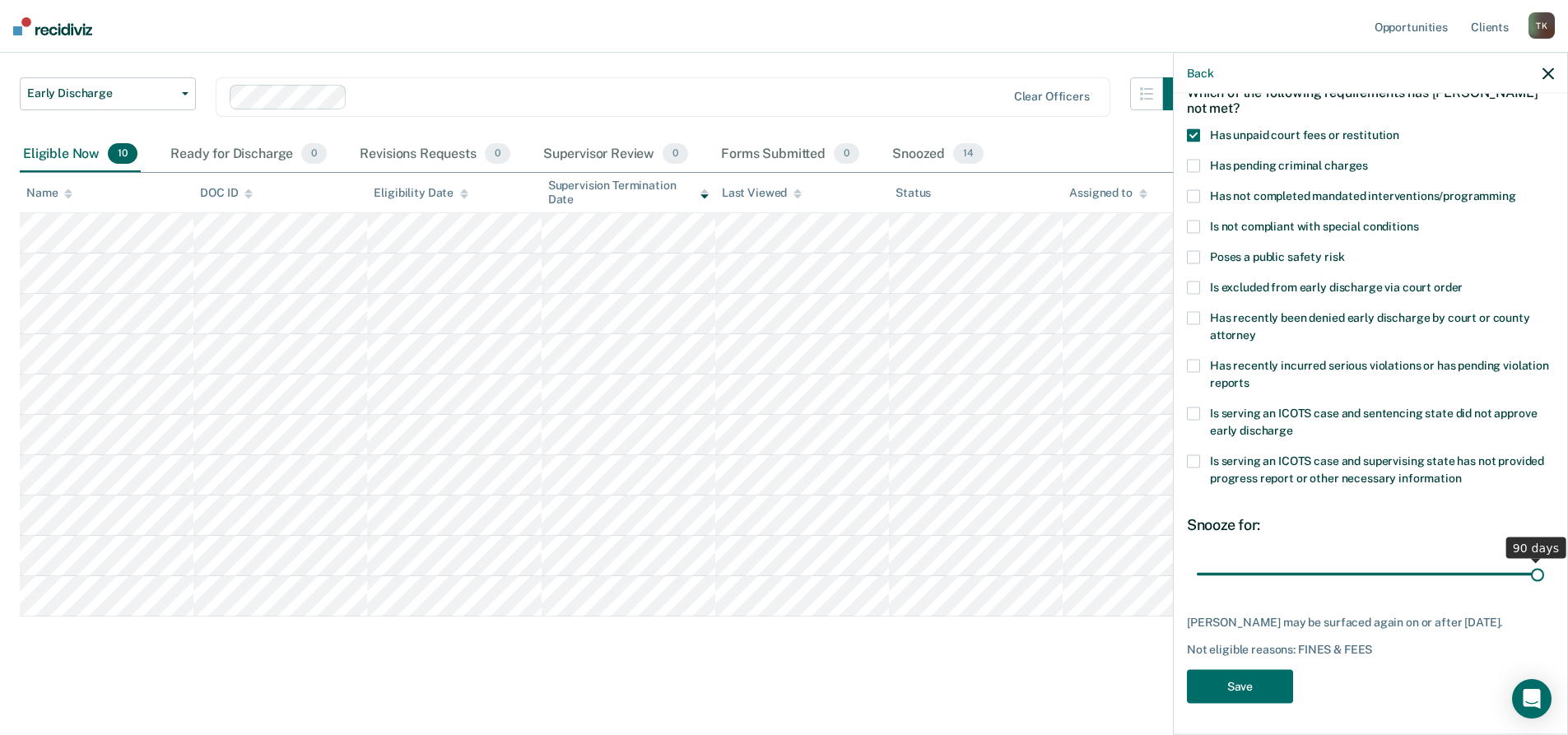
drag, startPoint x: 1305, startPoint y: 573, endPoint x: 1535, endPoint y: 575, distance: 230.0
type input "90"
click at [1535, 575] on input "range" at bounding box center [1370, 574] width 347 height 29
click at [1264, 697] on button "Save" at bounding box center [1240, 687] width 106 height 34
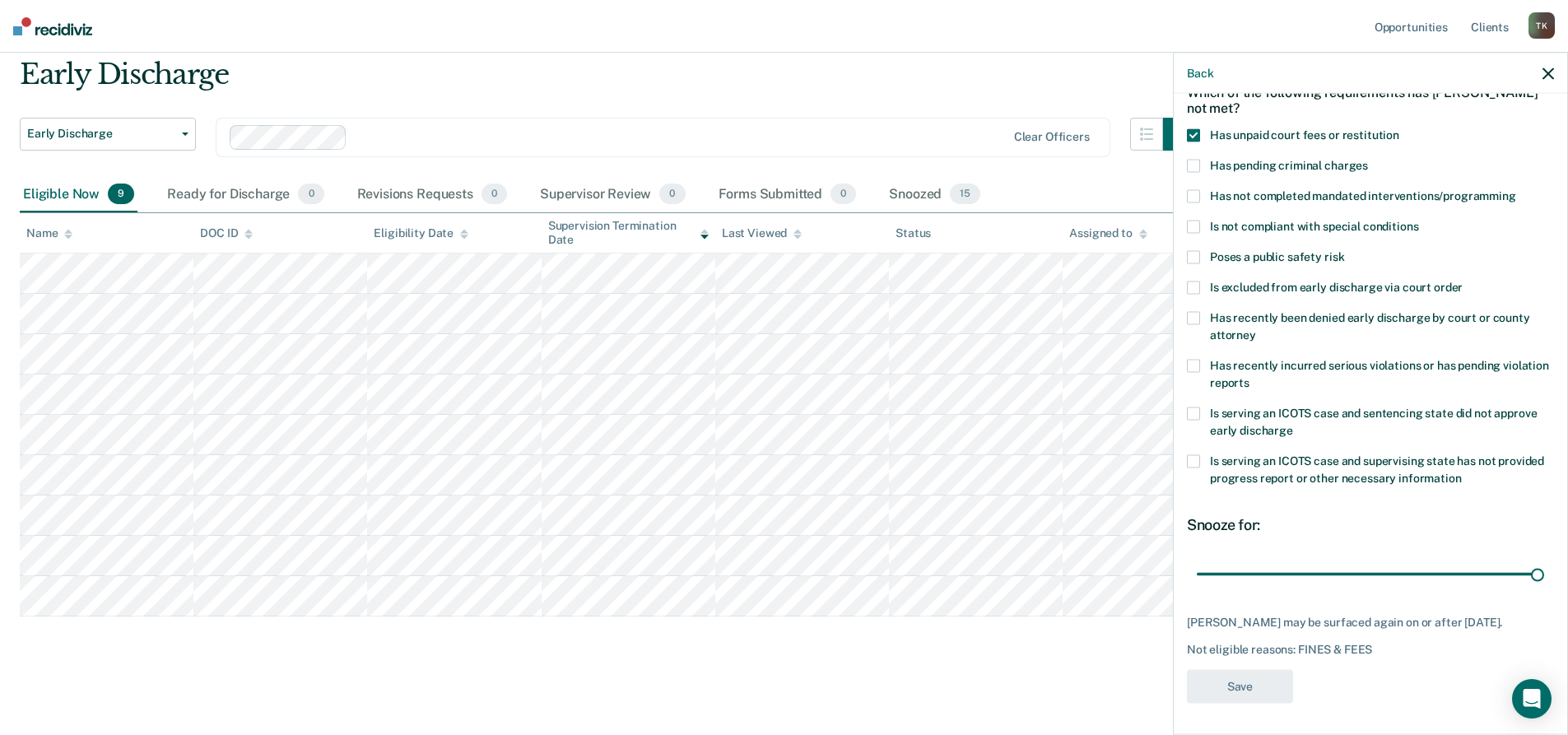
scroll to position [56, 0]
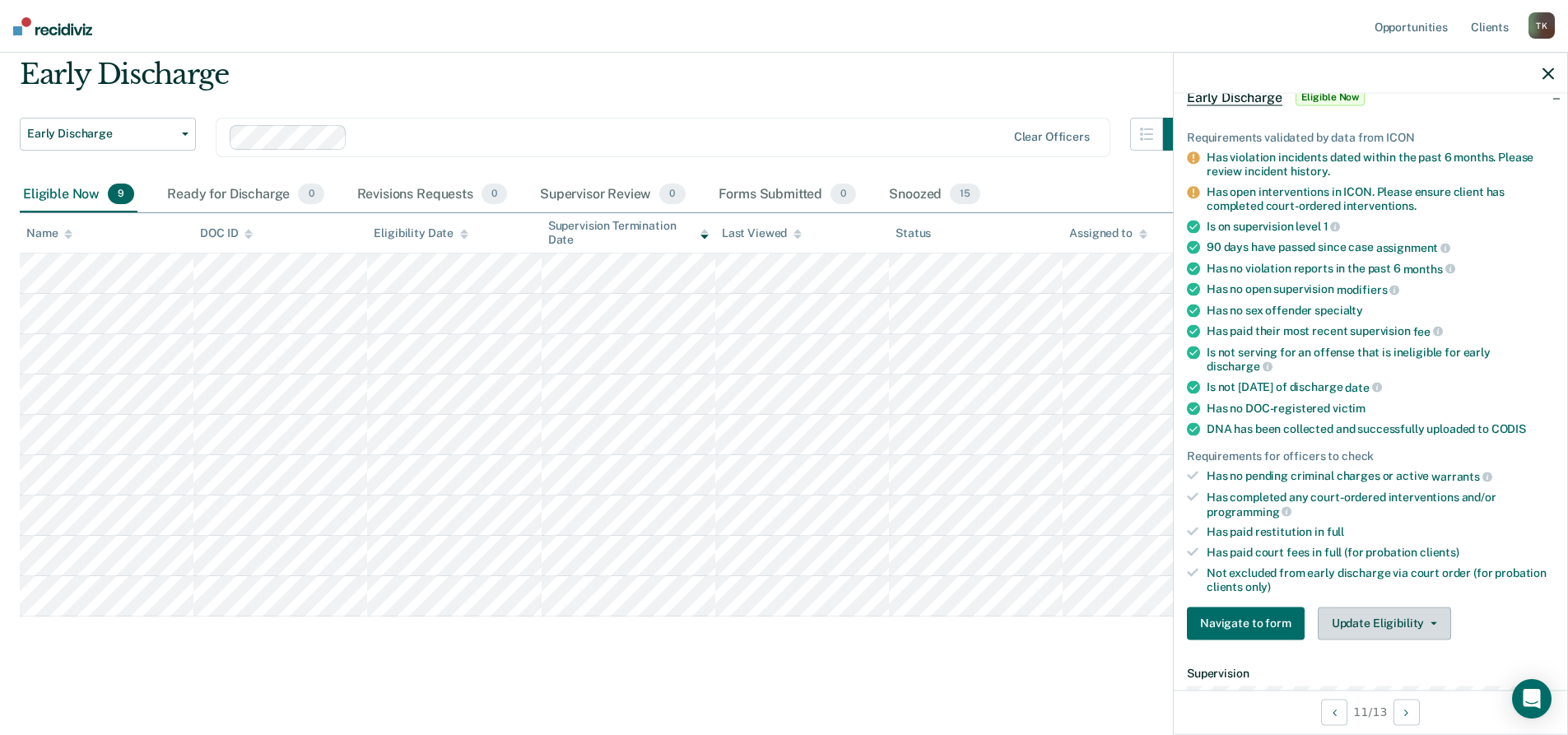
click at [1433, 624] on button "Update Eligibility" at bounding box center [1384, 623] width 134 height 33
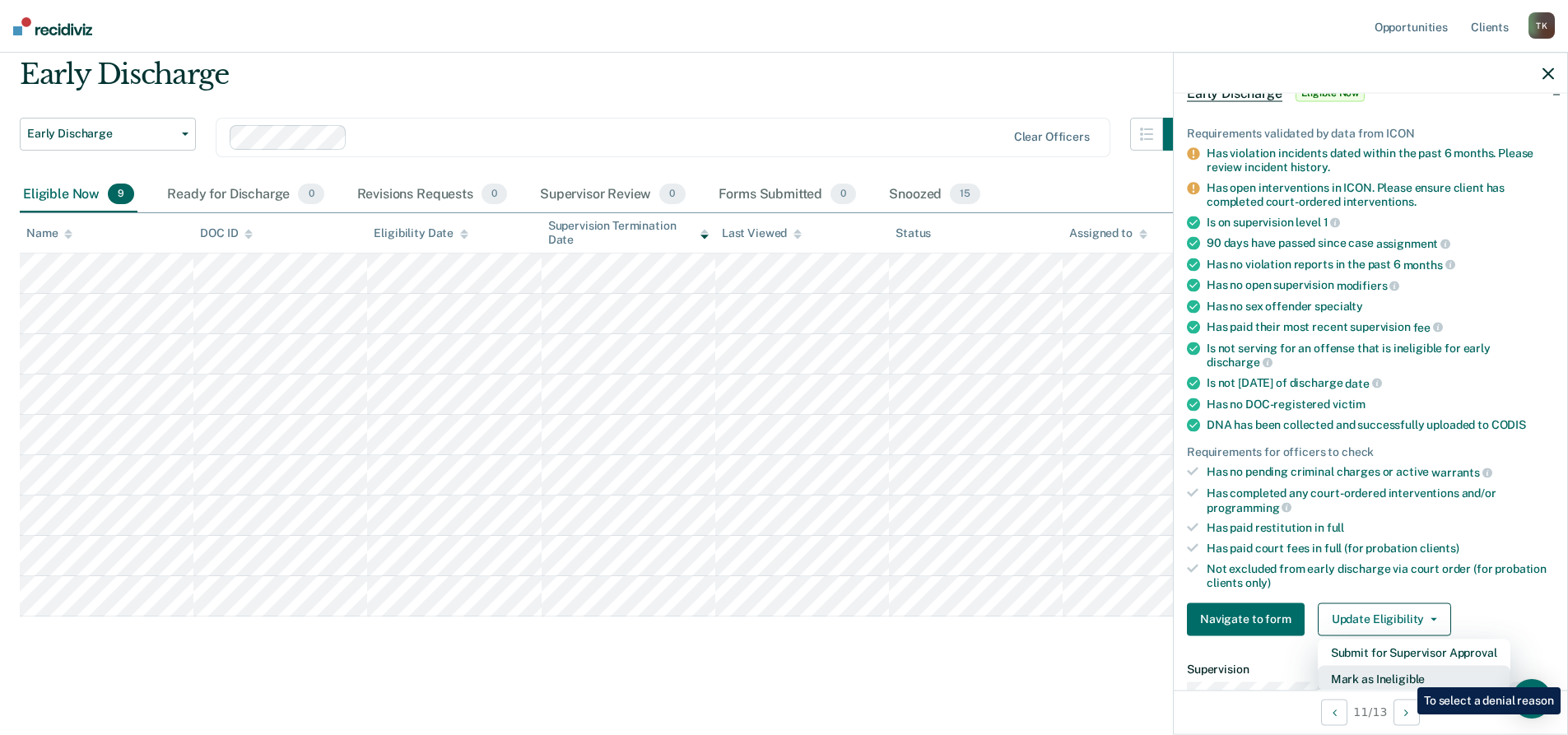
click at [1405, 675] on button "Mark as Ineligible" at bounding box center [1414, 678] width 192 height 26
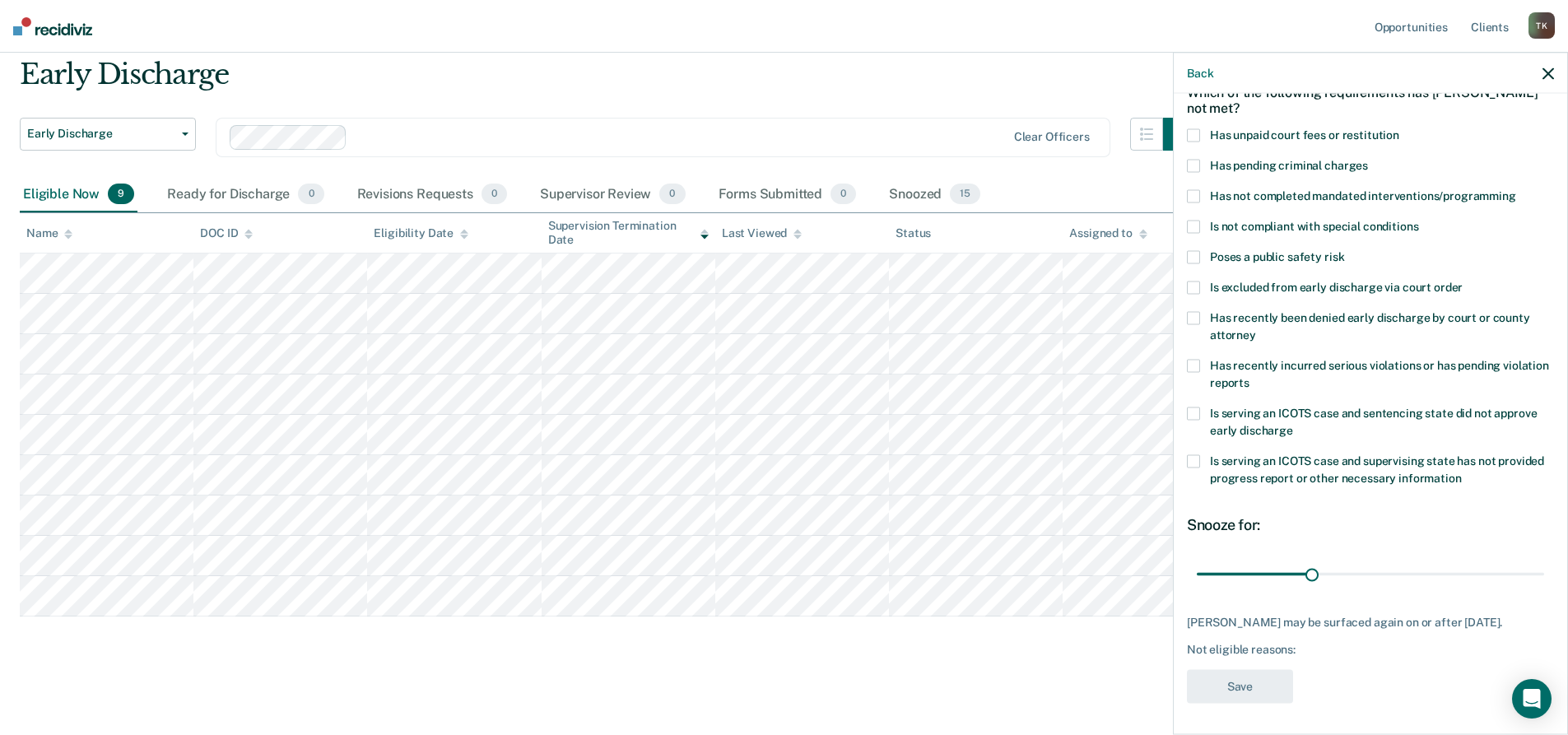
click at [1197, 195] on span at bounding box center [1193, 196] width 13 height 13
click at [1195, 133] on span at bounding box center [1193, 135] width 13 height 13
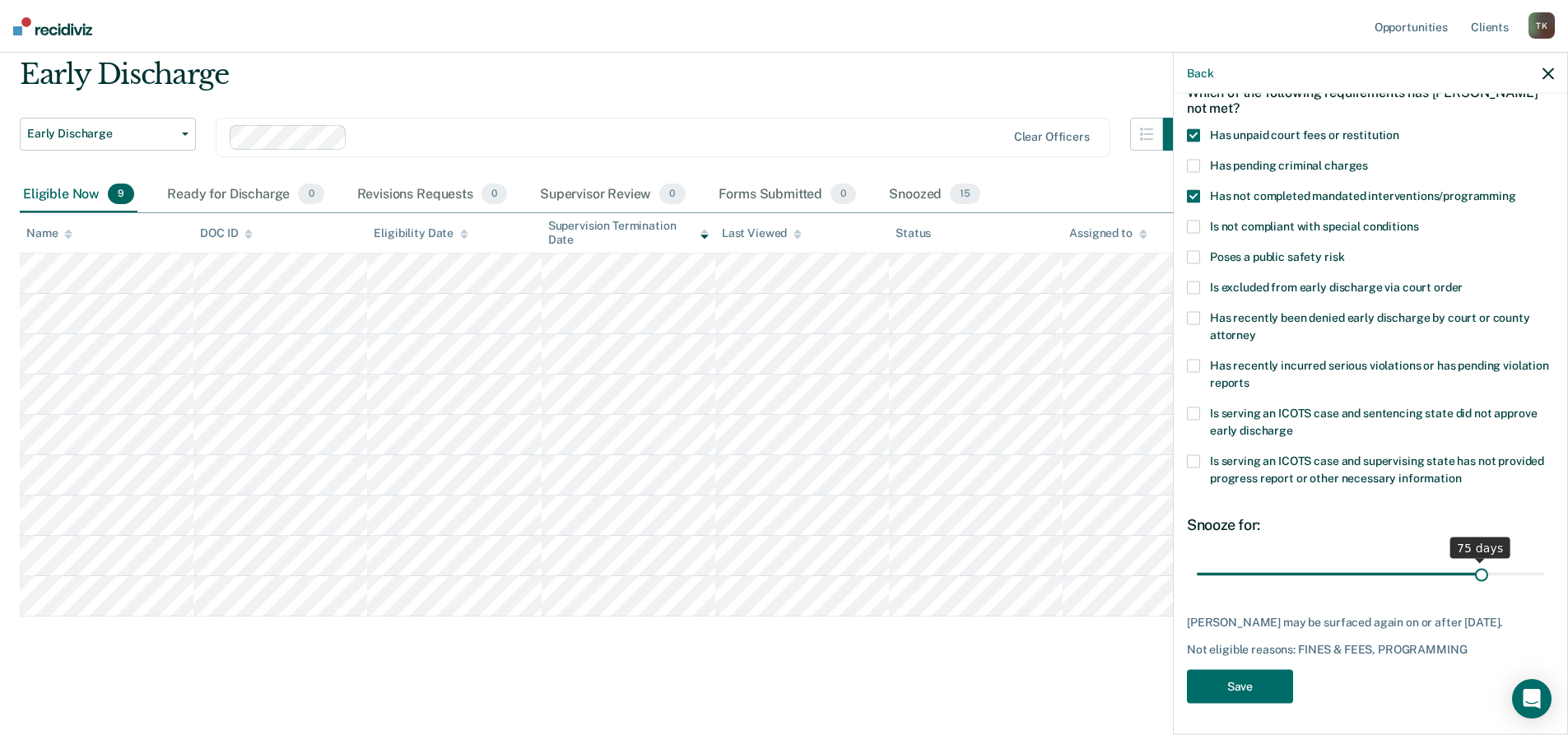
drag, startPoint x: 1307, startPoint y: 573, endPoint x: 1470, endPoint y: 570, distance: 163.0
type input "75"
click at [1470, 570] on input "range" at bounding box center [1370, 574] width 347 height 29
click at [1250, 687] on button "Save" at bounding box center [1240, 687] width 106 height 34
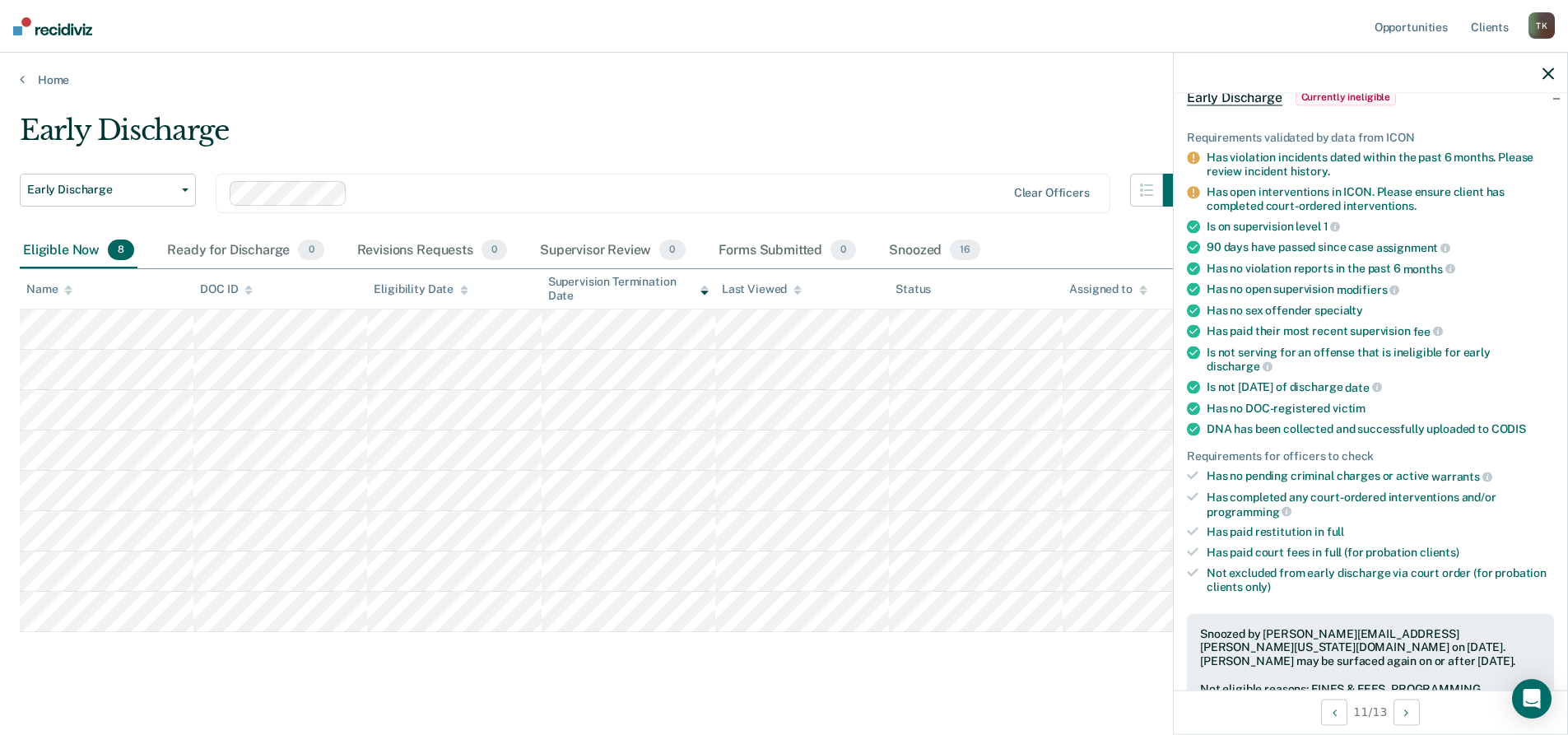
scroll to position [15, 0]
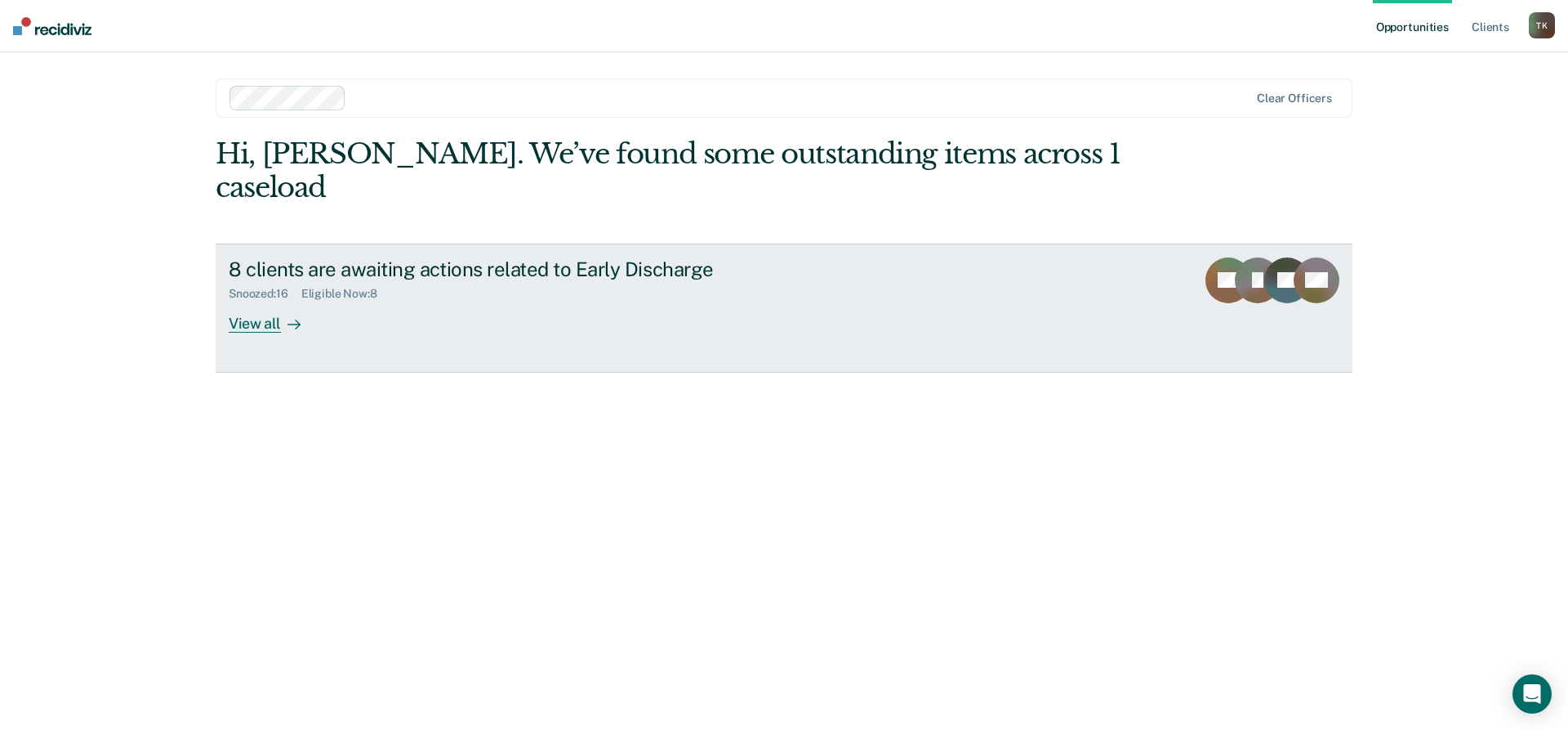
click at [272, 301] on div "View all" at bounding box center [274, 317] width 91 height 32
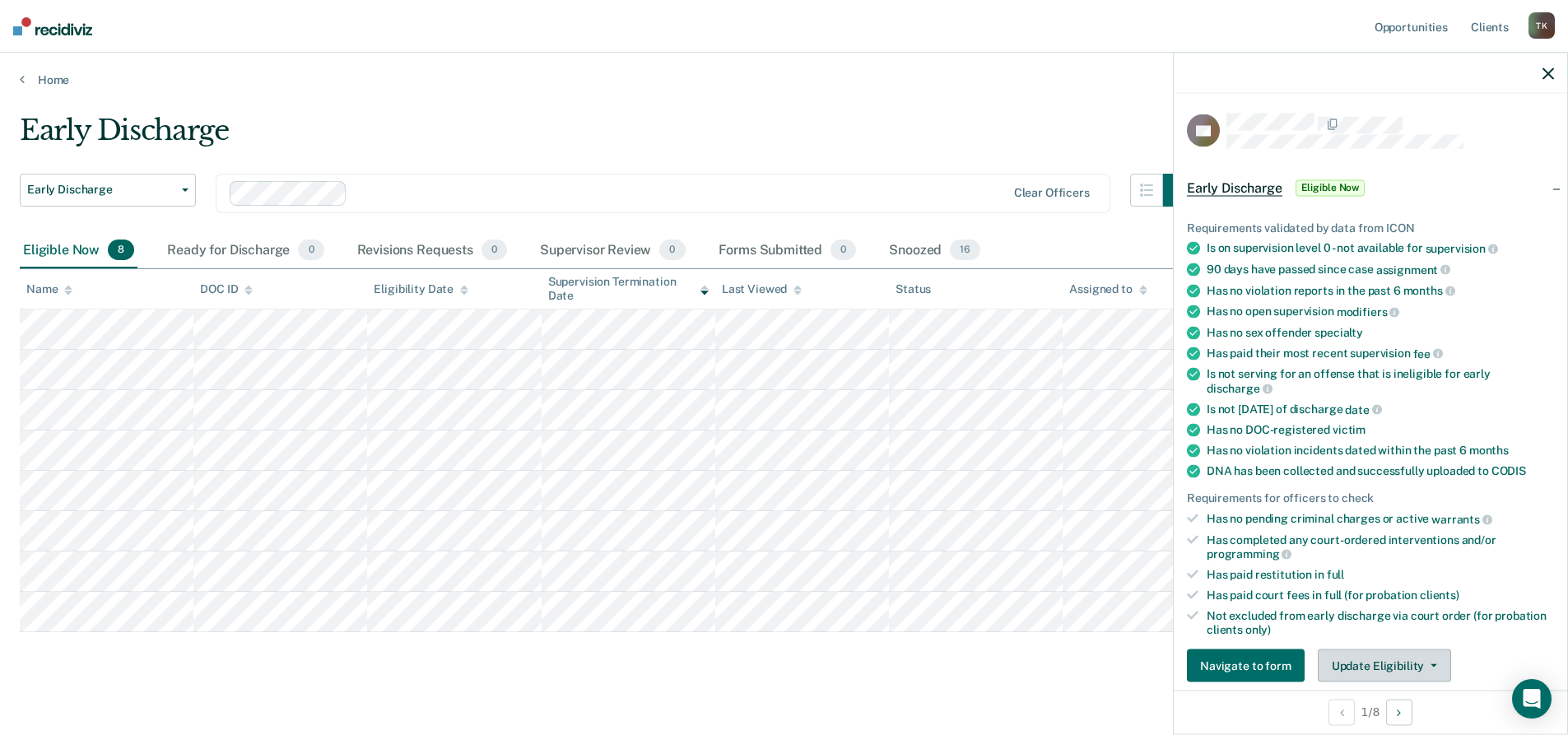
click at [1432, 659] on button "Update Eligibility" at bounding box center [1384, 665] width 134 height 33
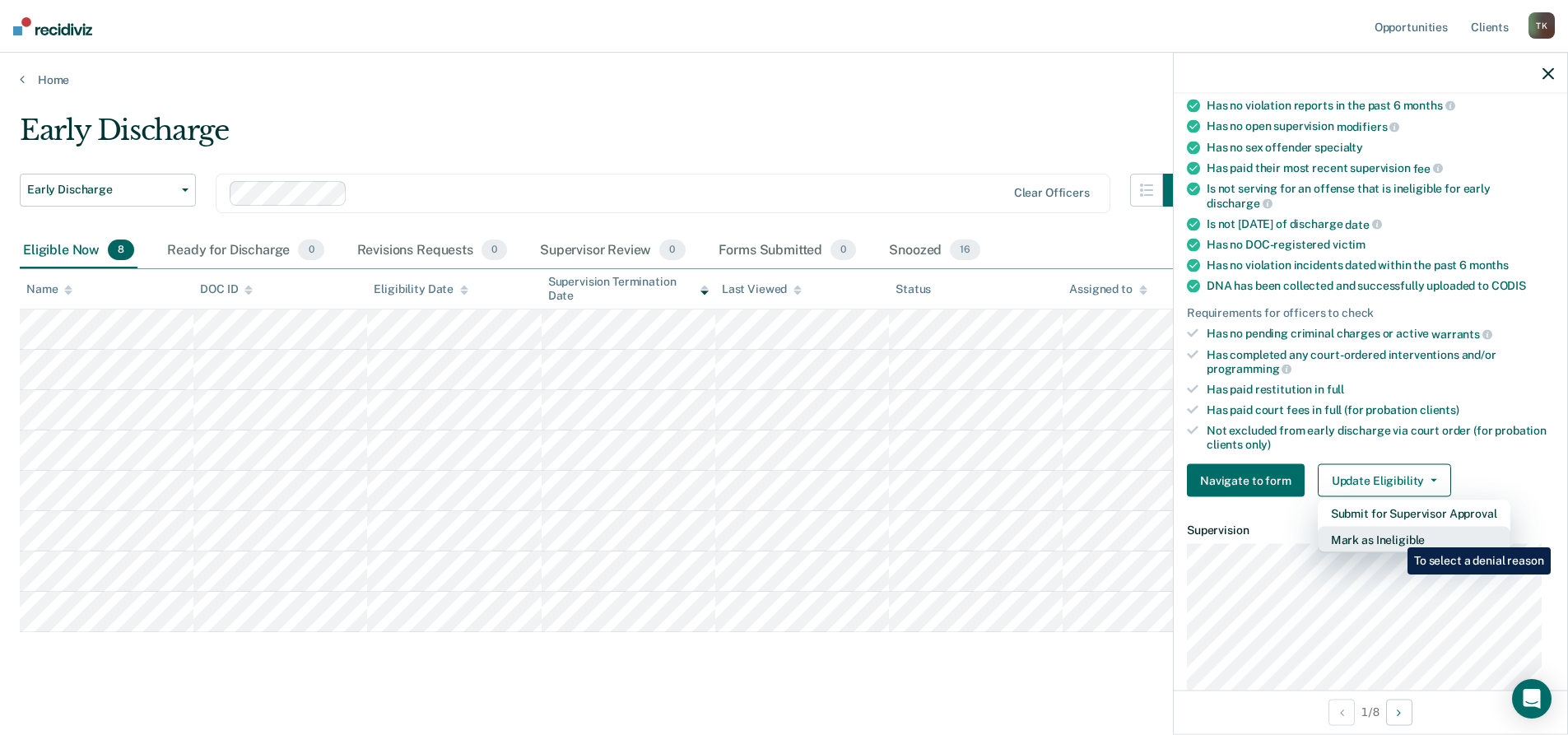
click at [1394, 535] on button "Mark as Ineligible" at bounding box center [1414, 539] width 192 height 26
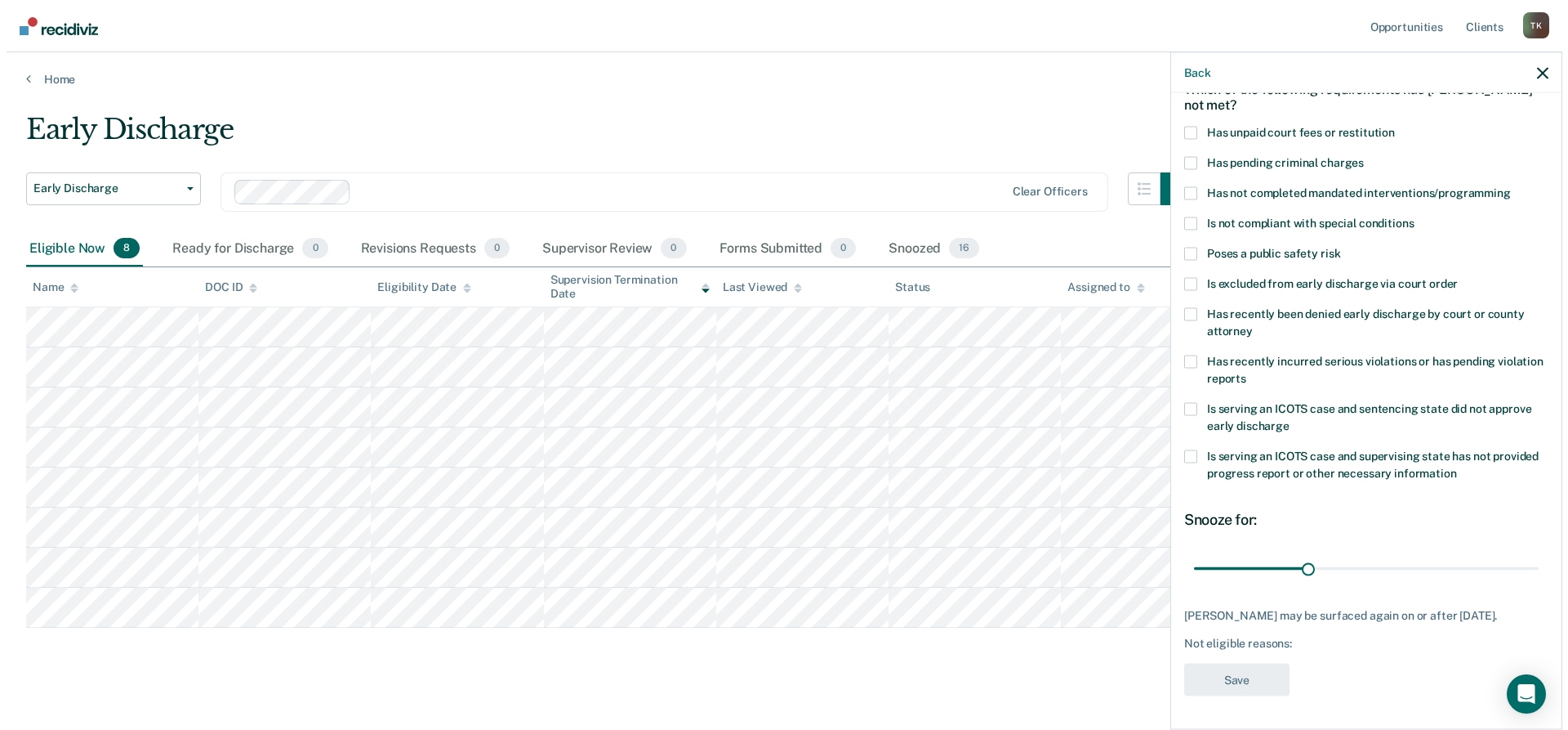
scroll to position [90, 0]
click at [1186, 133] on span at bounding box center [1184, 134] width 13 height 13
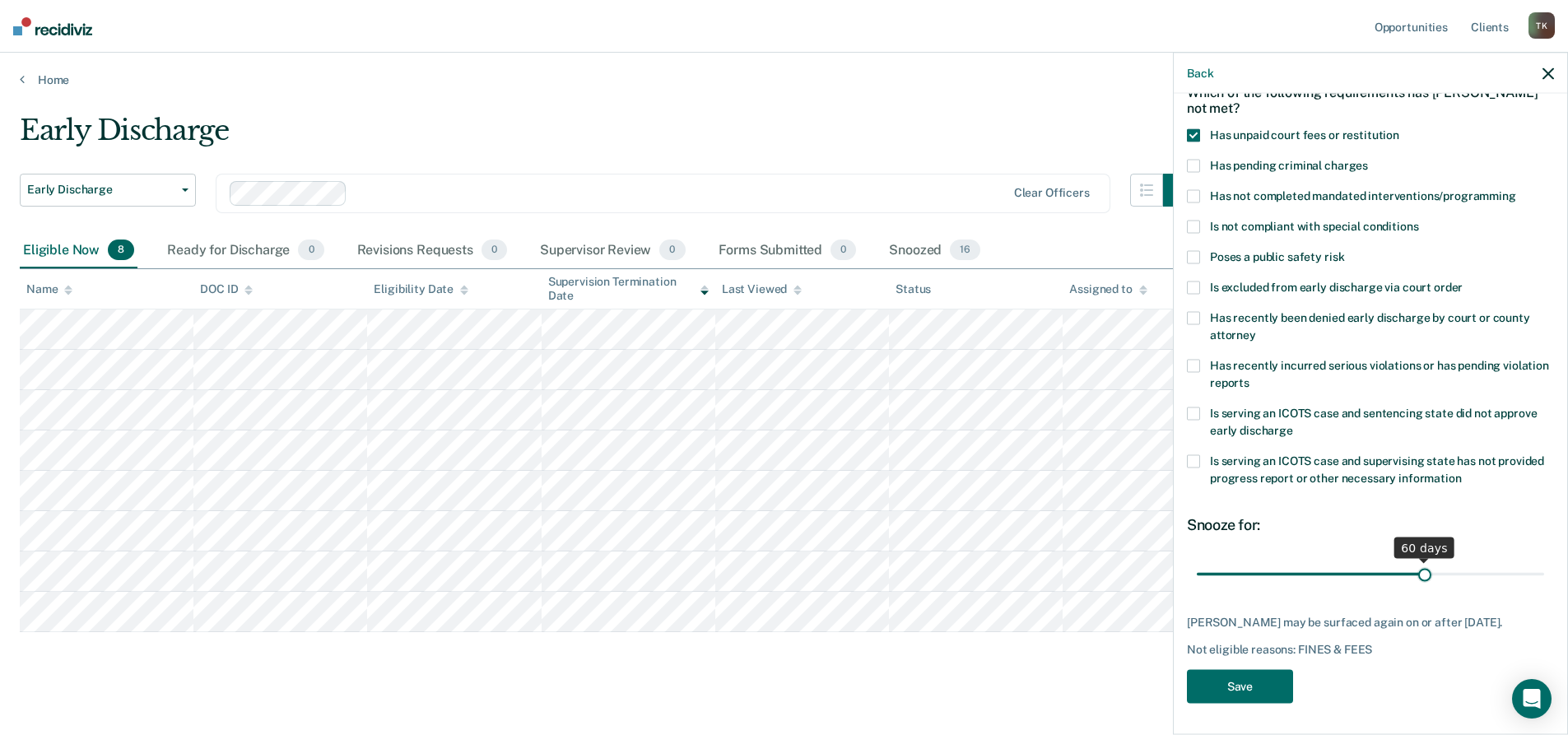
drag, startPoint x: 1308, startPoint y: 570, endPoint x: 1417, endPoint y: 581, distance: 109.6
type input "60"
click at [1417, 581] on input "range" at bounding box center [1370, 574] width 347 height 29
click at [1276, 687] on button "Save" at bounding box center [1240, 687] width 106 height 34
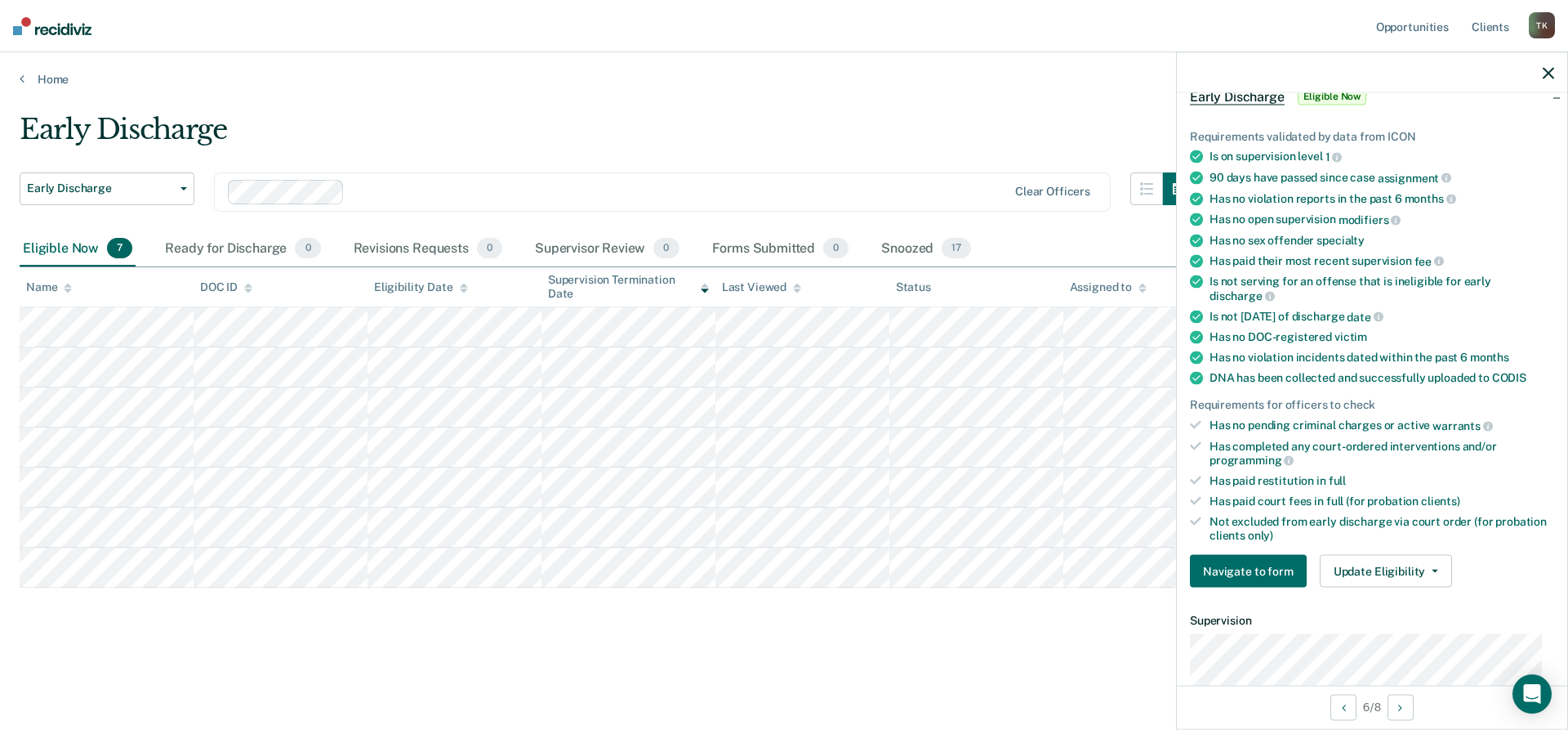
click at [1546, 26] on div "T K" at bounding box center [1542, 25] width 26 height 26
click at [1435, 107] on link "Log Out" at bounding box center [1476, 107] width 132 height 14
